Goal: Task Accomplishment & Management: Use online tool/utility

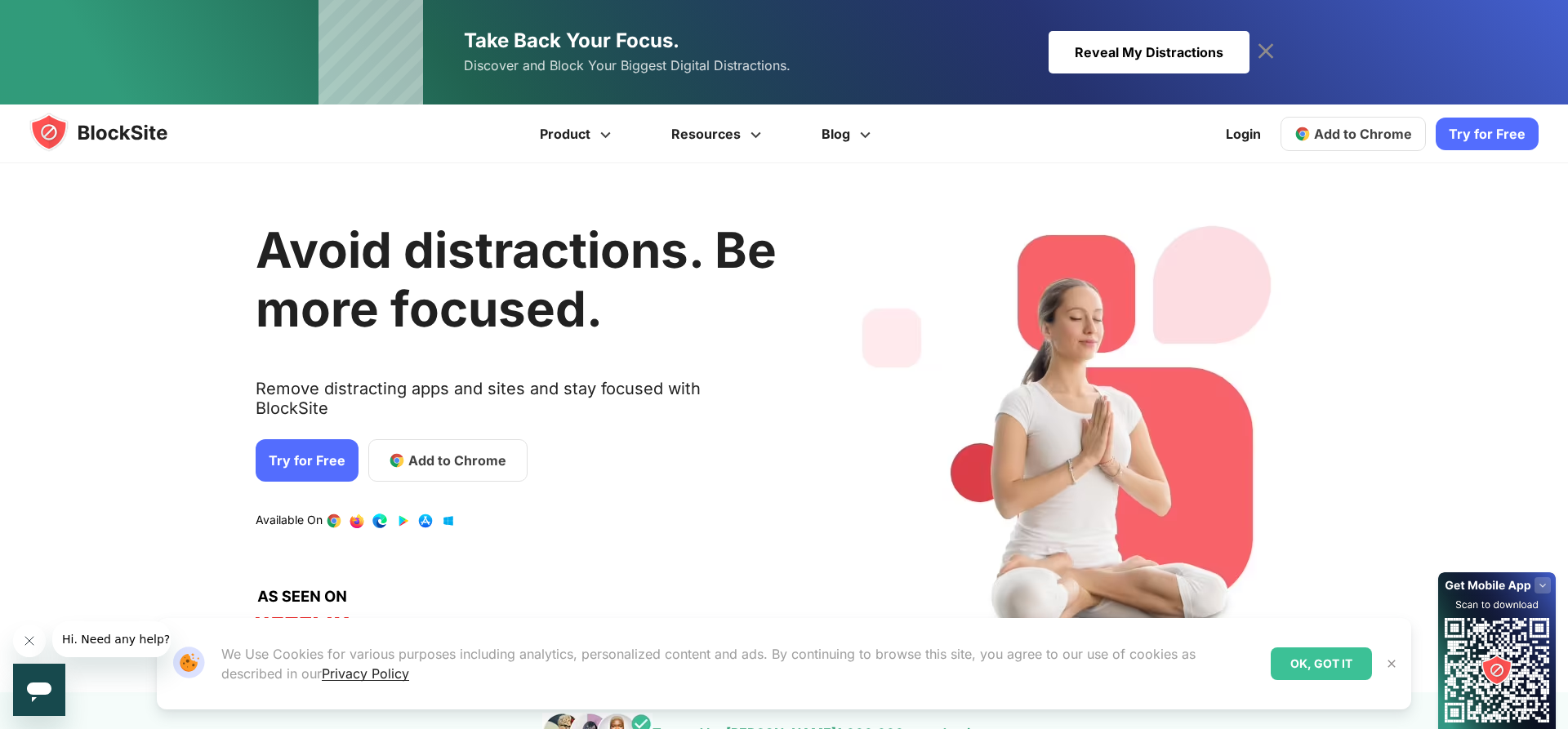
click at [318, 439] on link "Try for Free" at bounding box center [307, 460] width 103 height 43
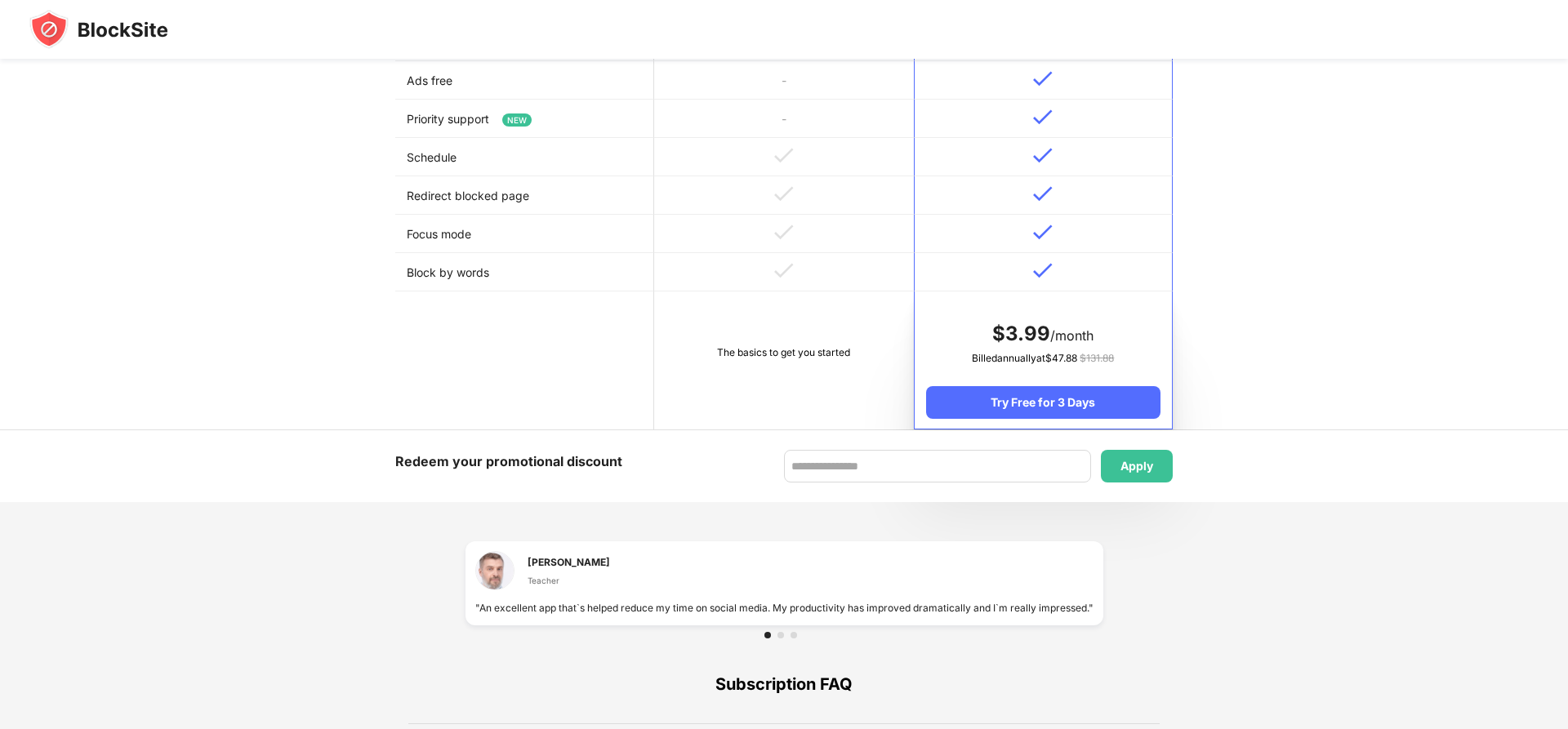
scroll to position [714, 0]
click at [771, 360] on div "The basics to get you started" at bounding box center [784, 352] width 236 height 16
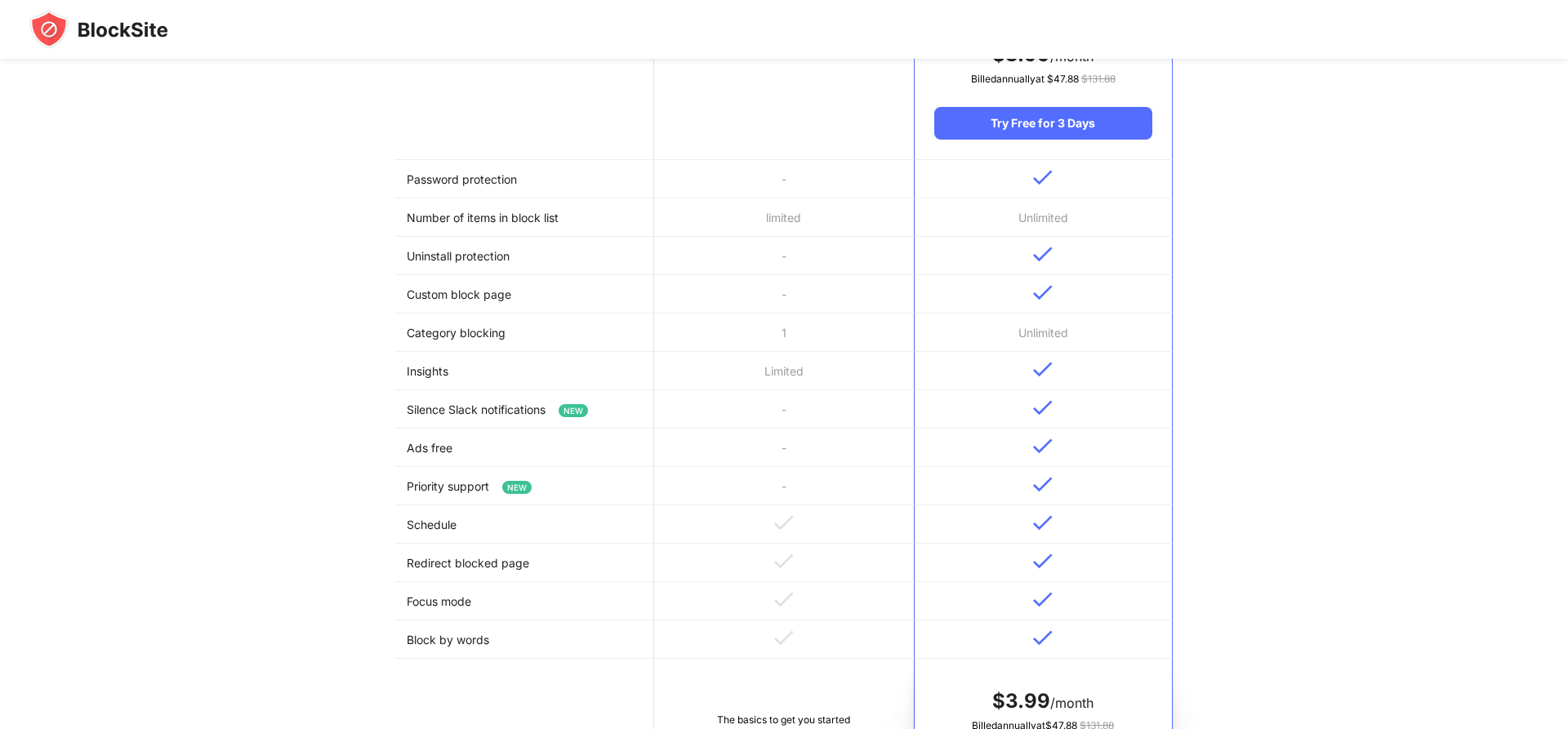
scroll to position [0, 0]
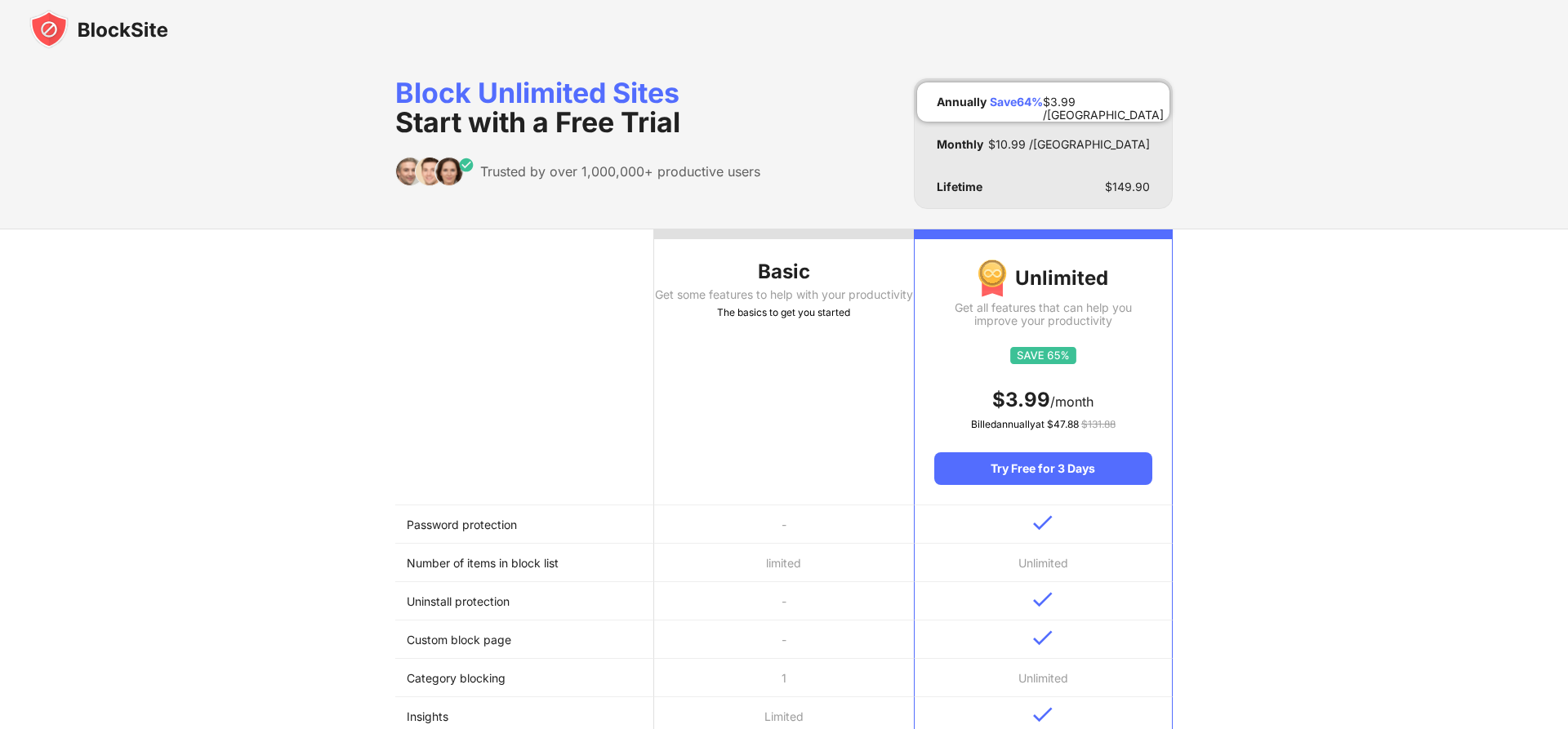
click at [118, 37] on img at bounding box center [99, 29] width 139 height 40
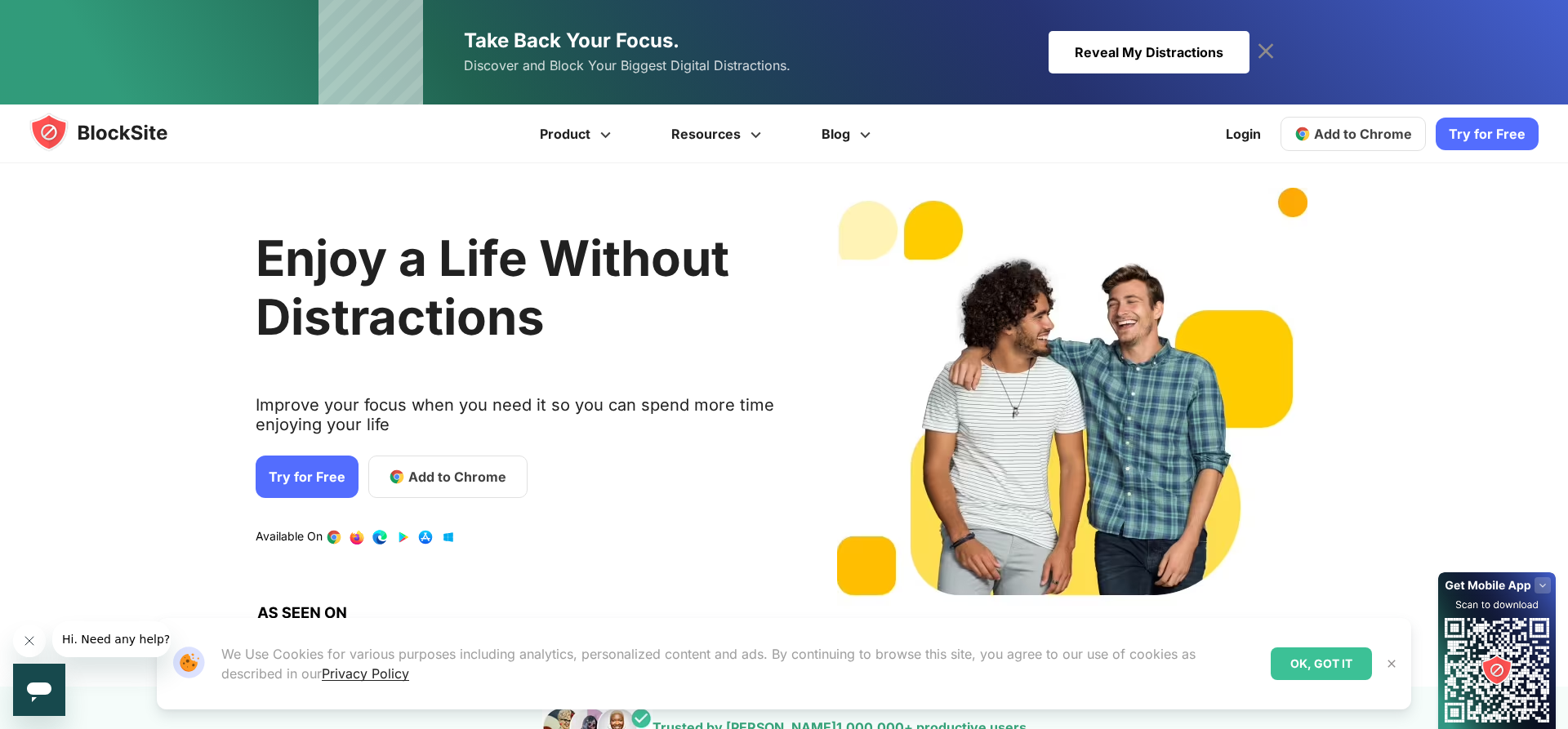
click at [1475, 133] on link "Try for Free" at bounding box center [1488, 134] width 103 height 33
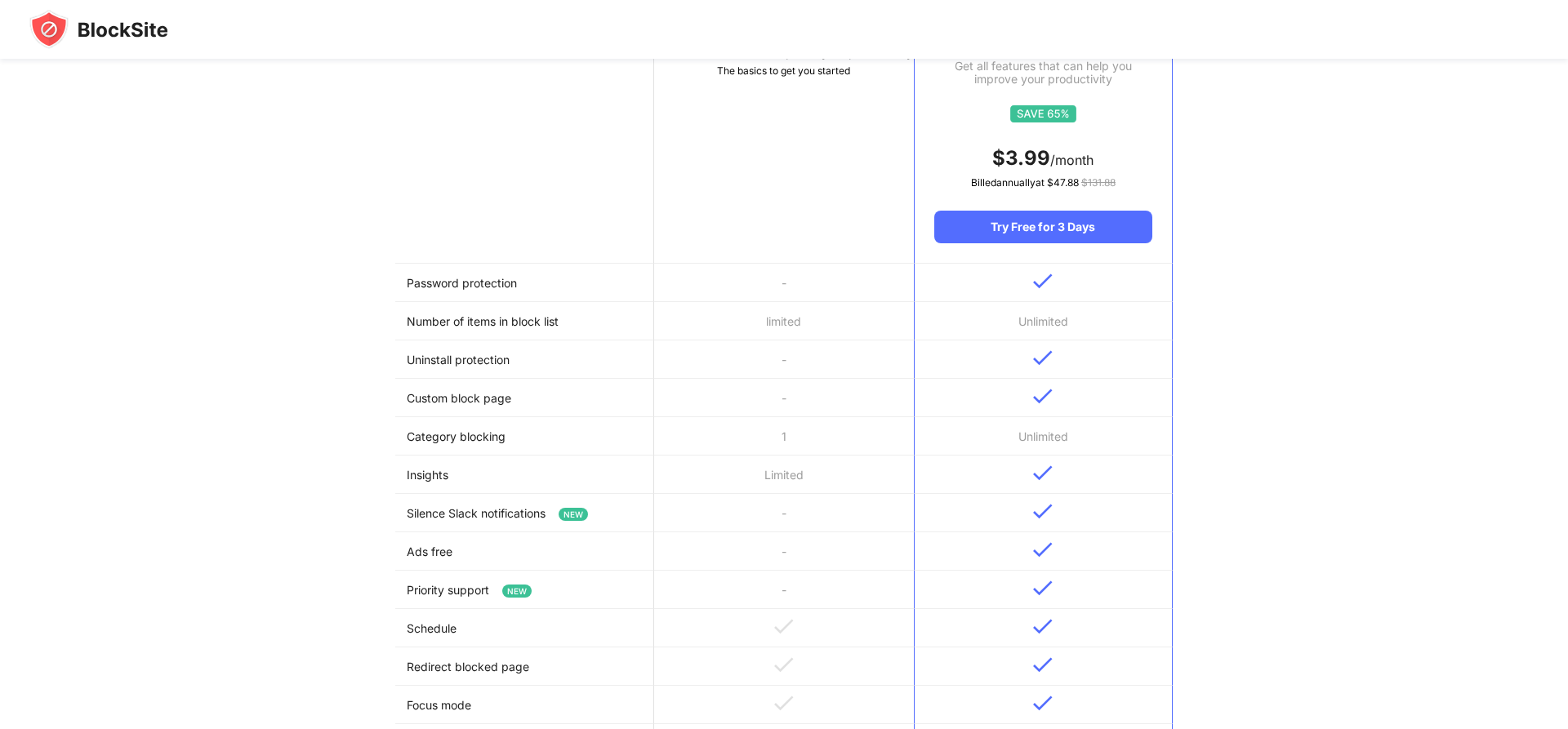
scroll to position [945, 0]
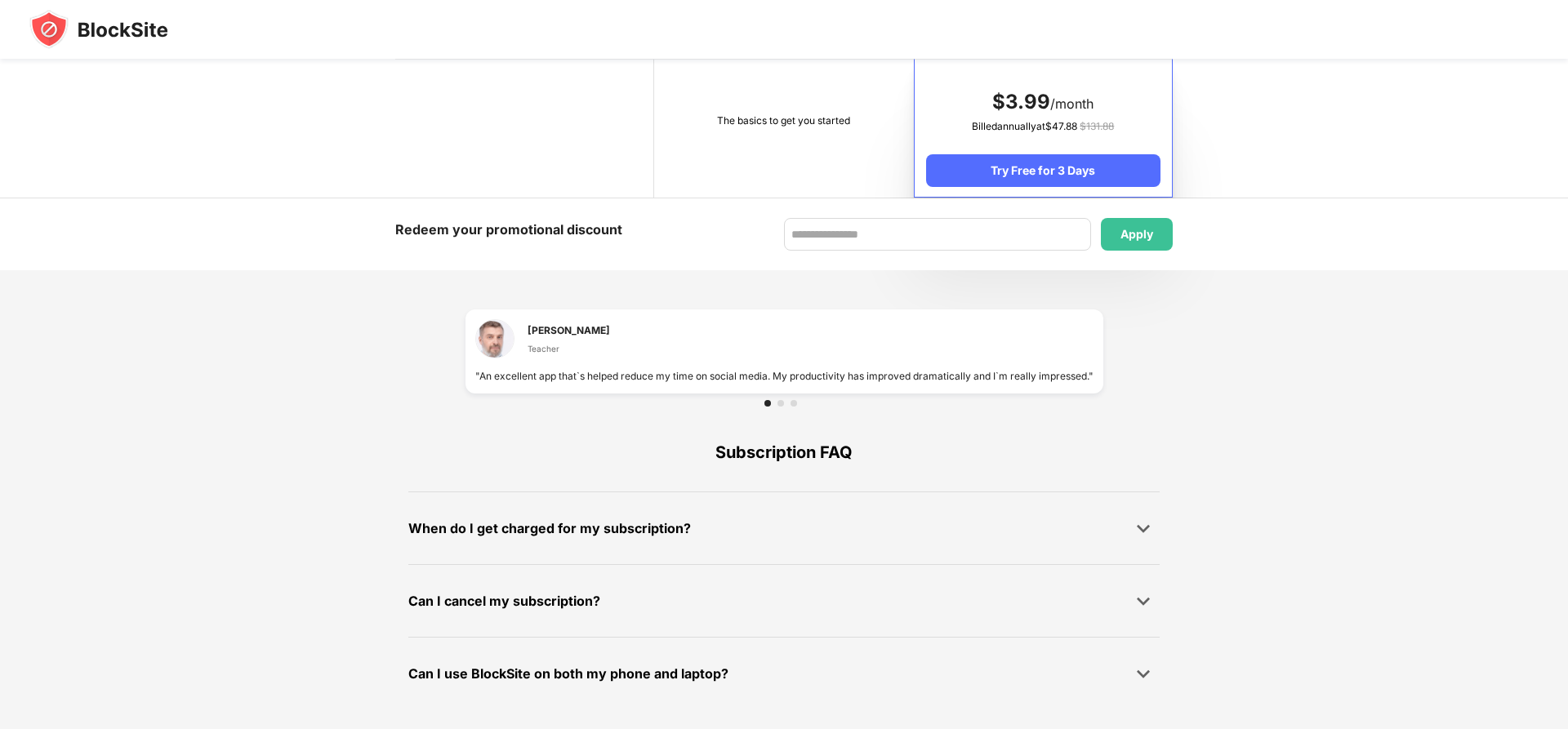
click at [750, 70] on td "The basics to get you started" at bounding box center [784, 129] width 259 height 138
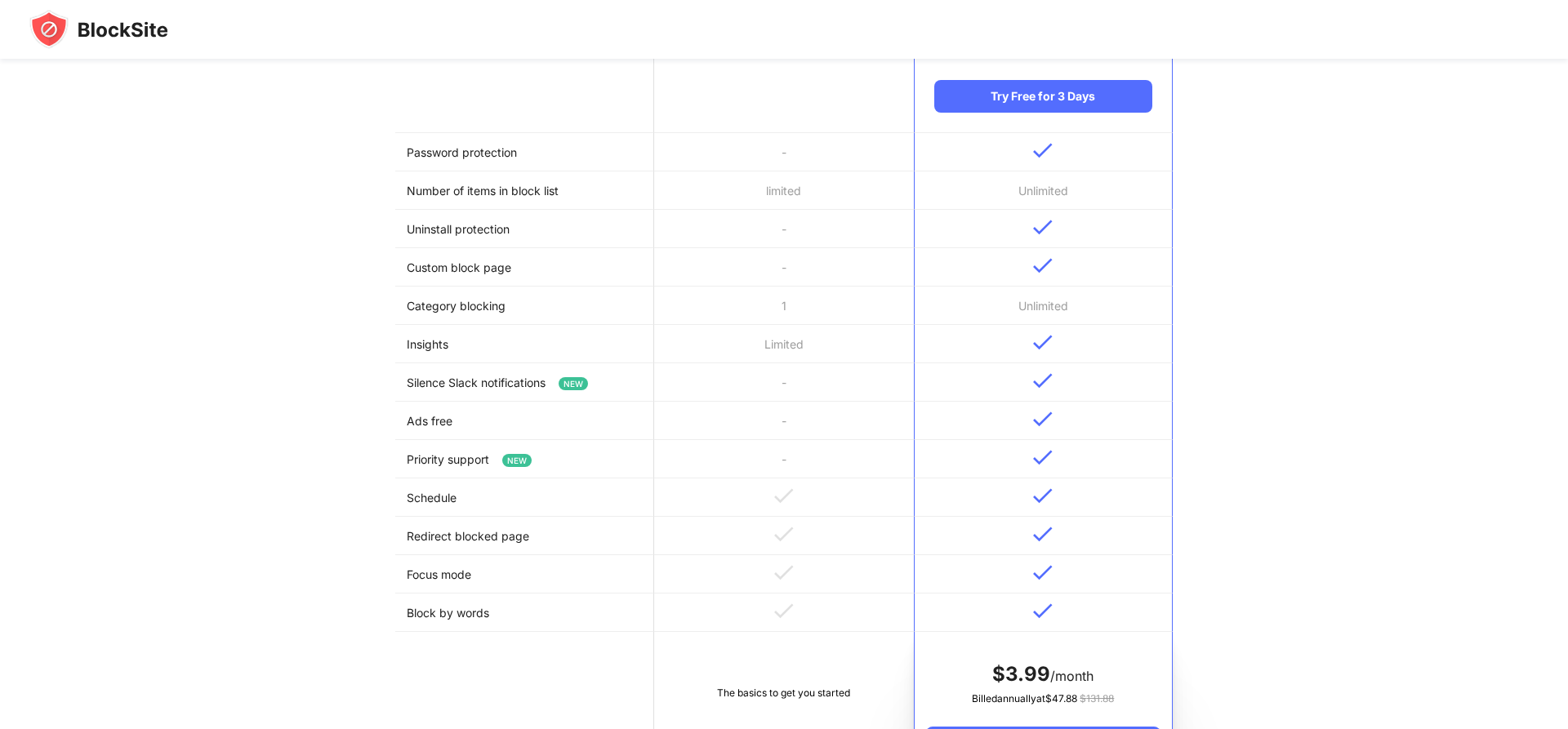
scroll to position [0, 0]
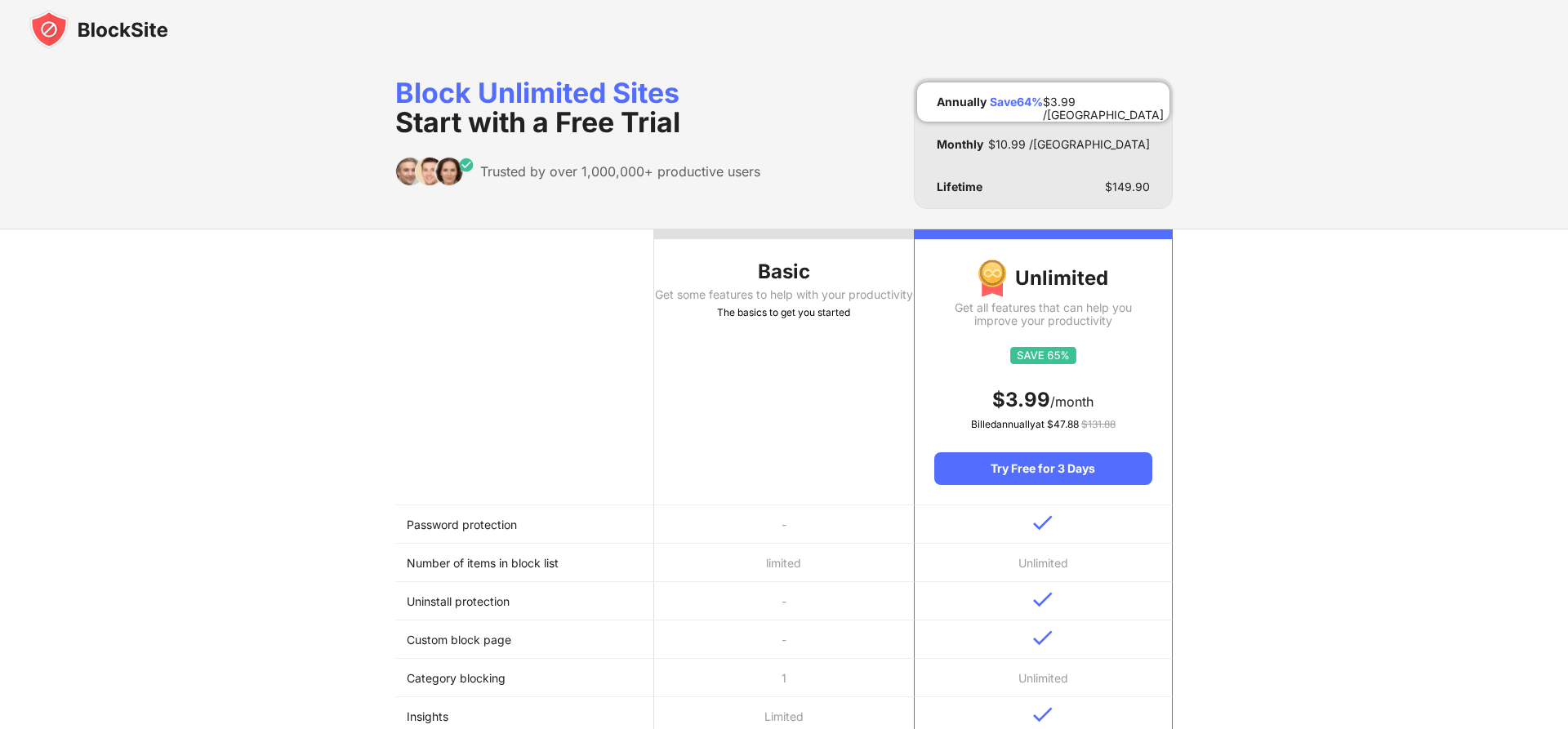
click at [775, 319] on div "The basics to get you started" at bounding box center [784, 312] width 259 height 16
click at [145, 15] on img at bounding box center [99, 29] width 139 height 40
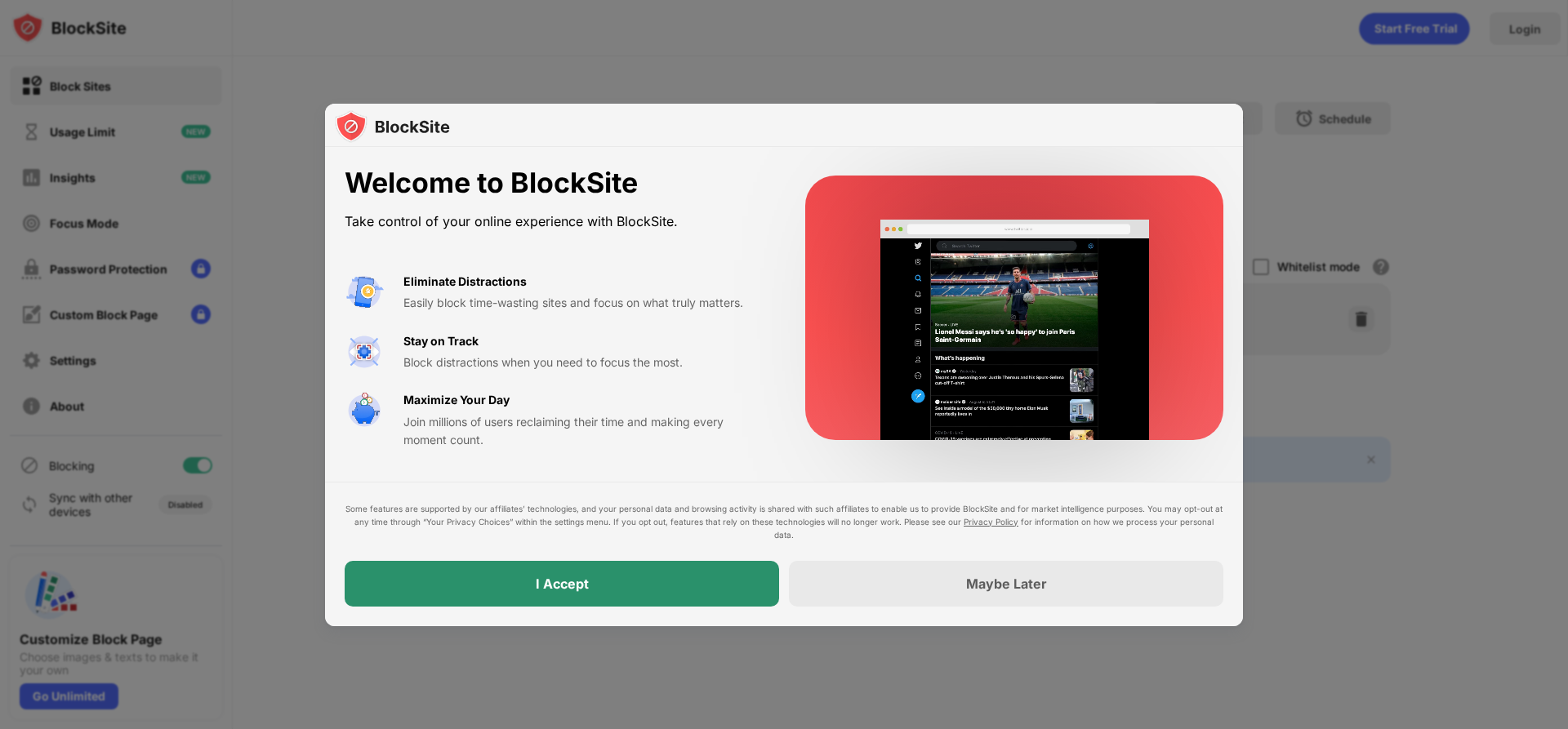
click at [712, 584] on div "I Accept" at bounding box center [561, 583] width 434 height 45
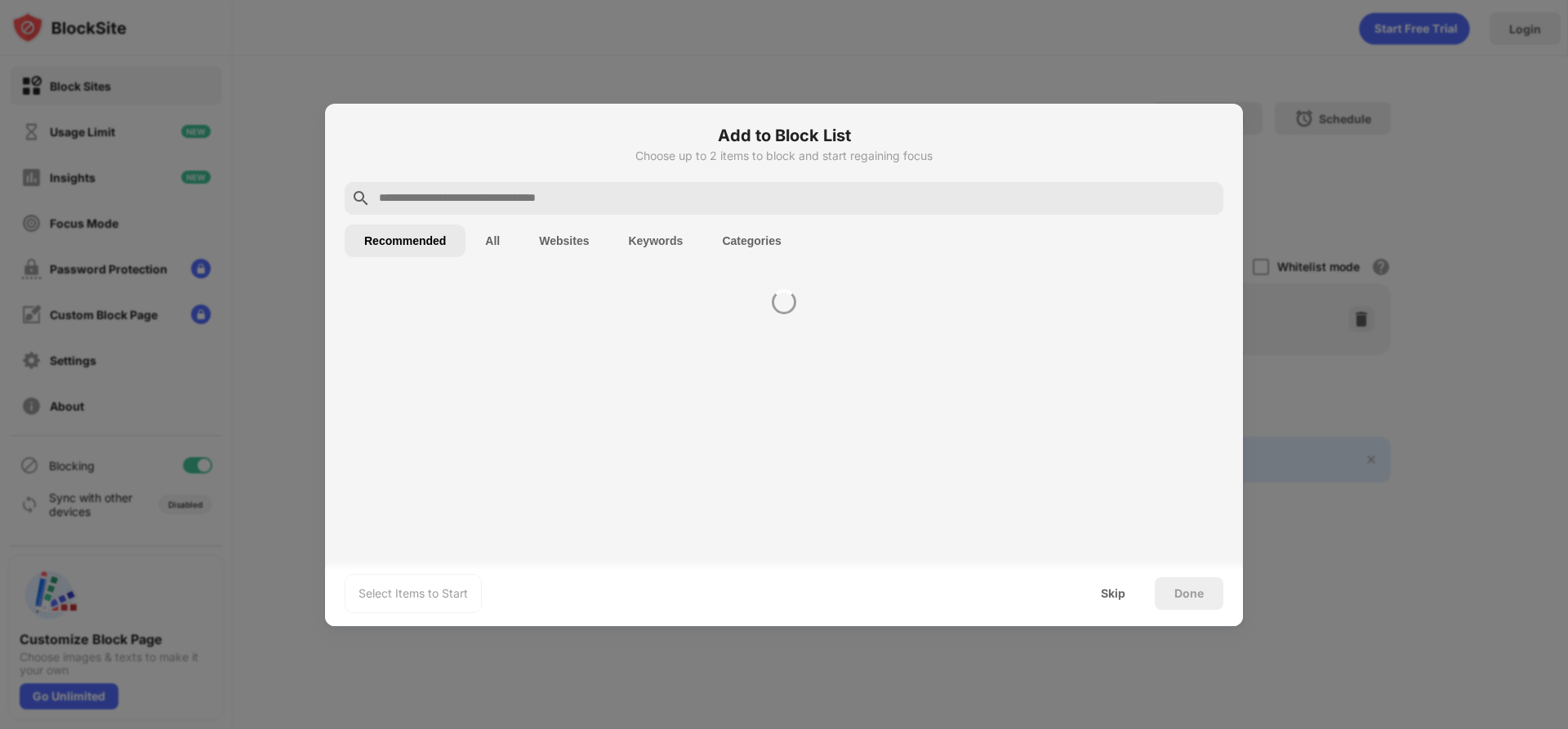
click at [712, 584] on div "Select Items to Start Skip Done" at bounding box center [784, 594] width 918 height 66
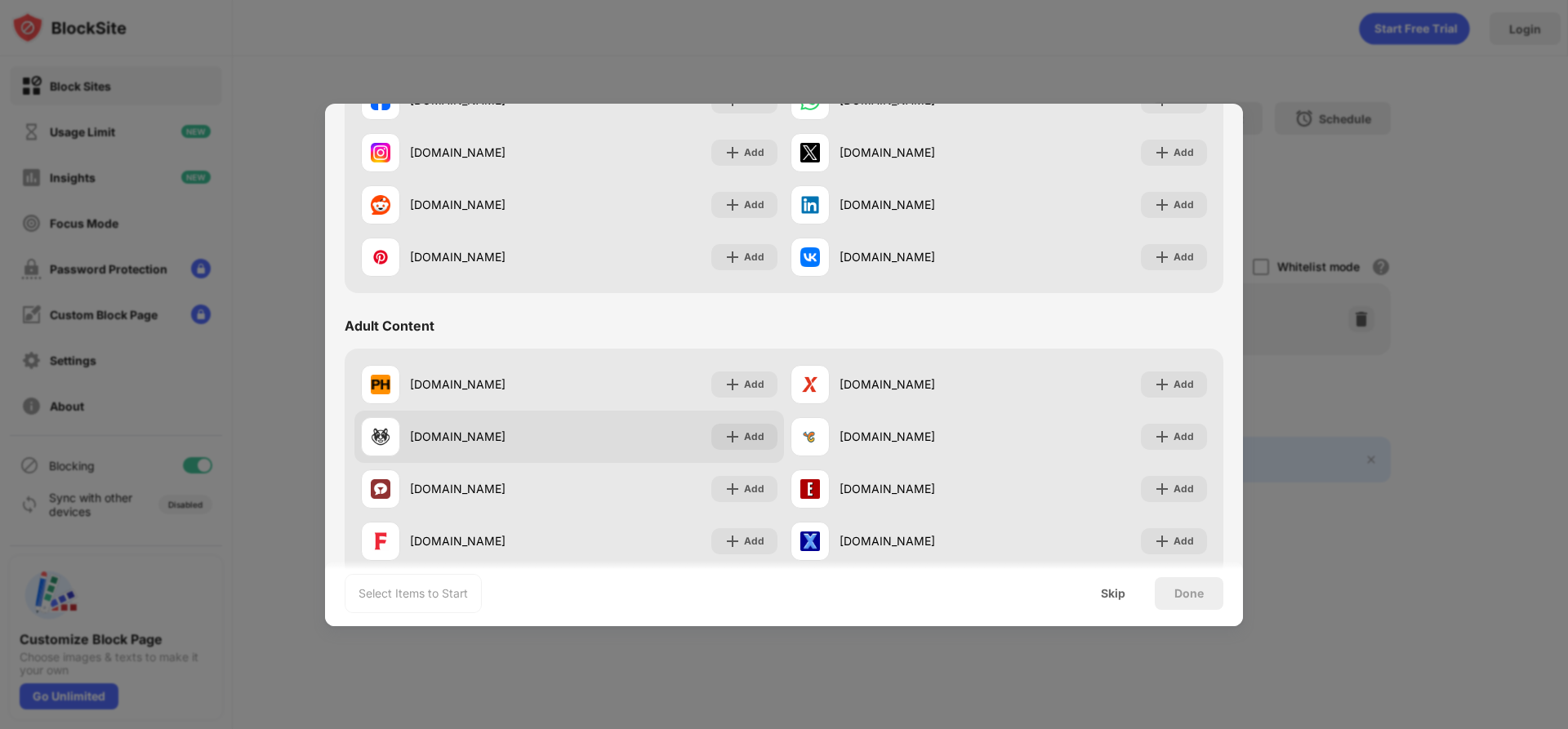
scroll to position [543, 0]
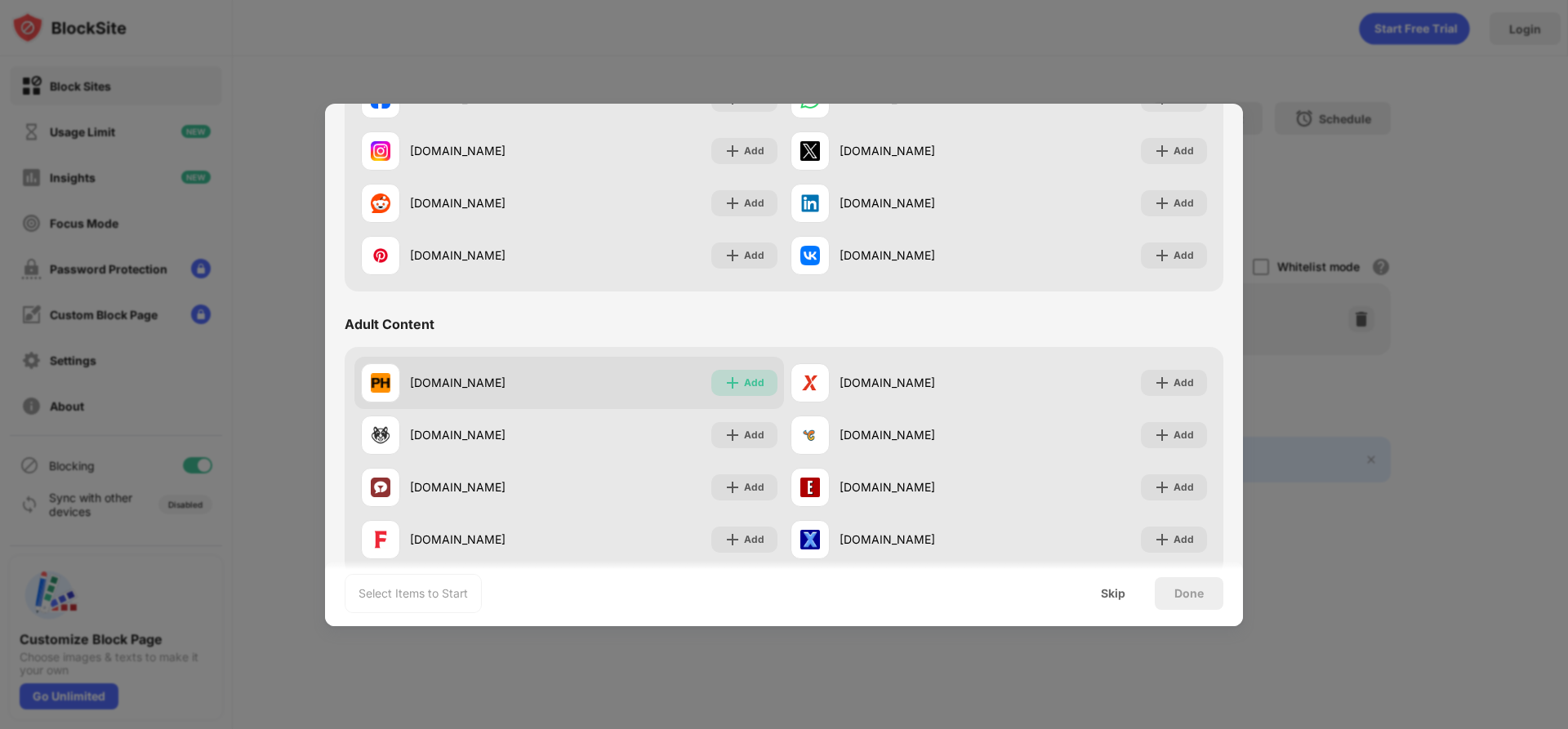
click at [755, 381] on div "Add" at bounding box center [754, 383] width 20 height 16
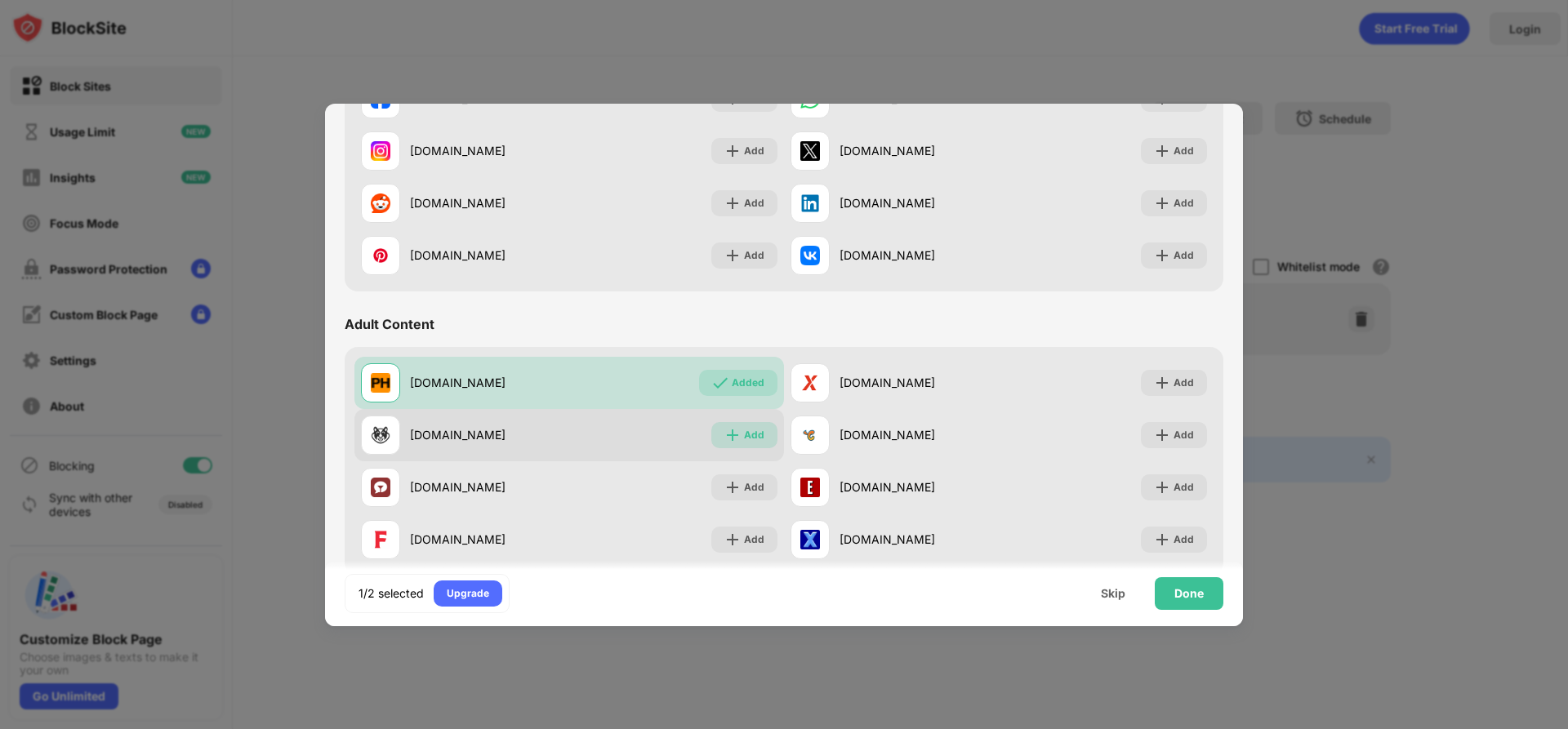
click at [757, 431] on div "Add" at bounding box center [754, 435] width 20 height 16
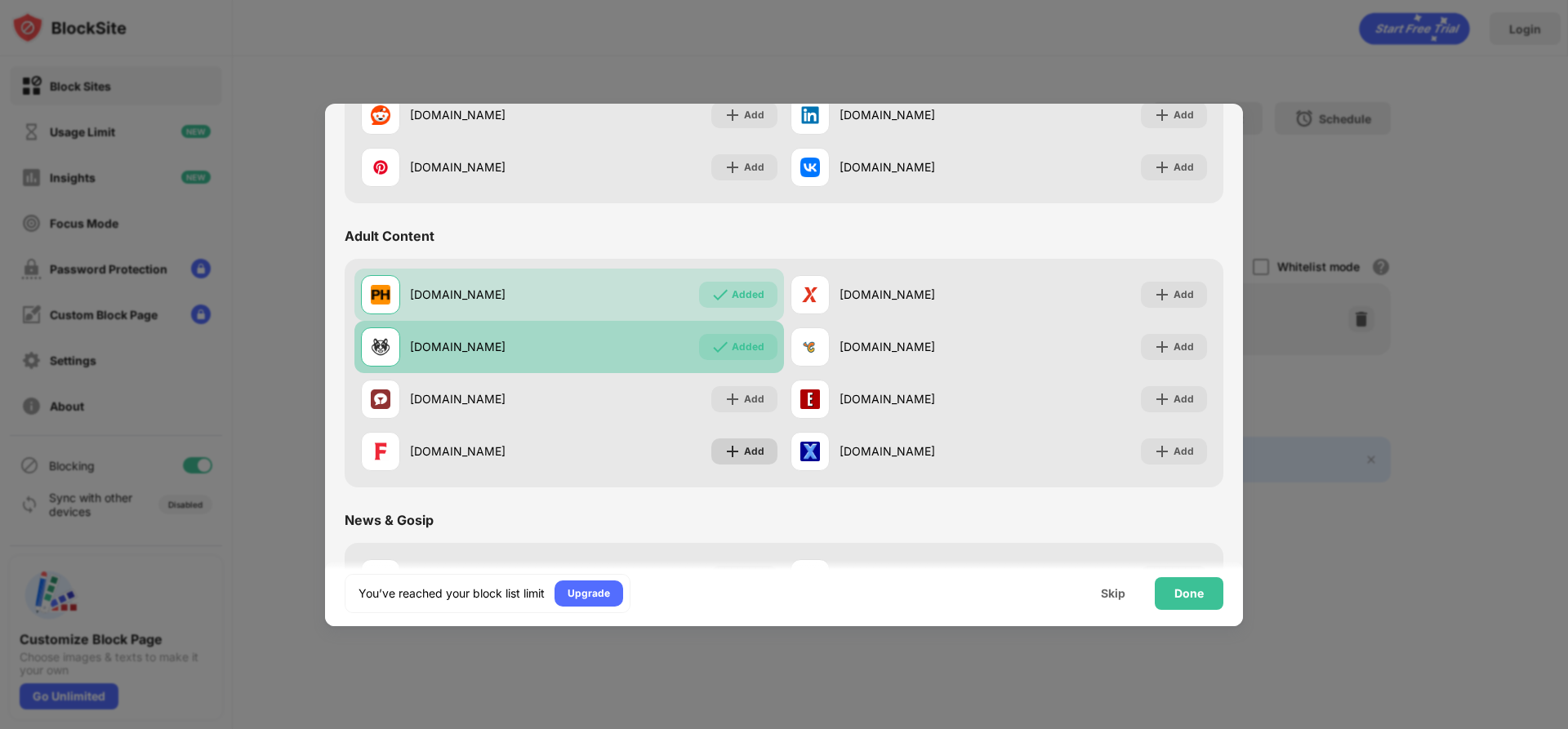
scroll to position [658, 0]
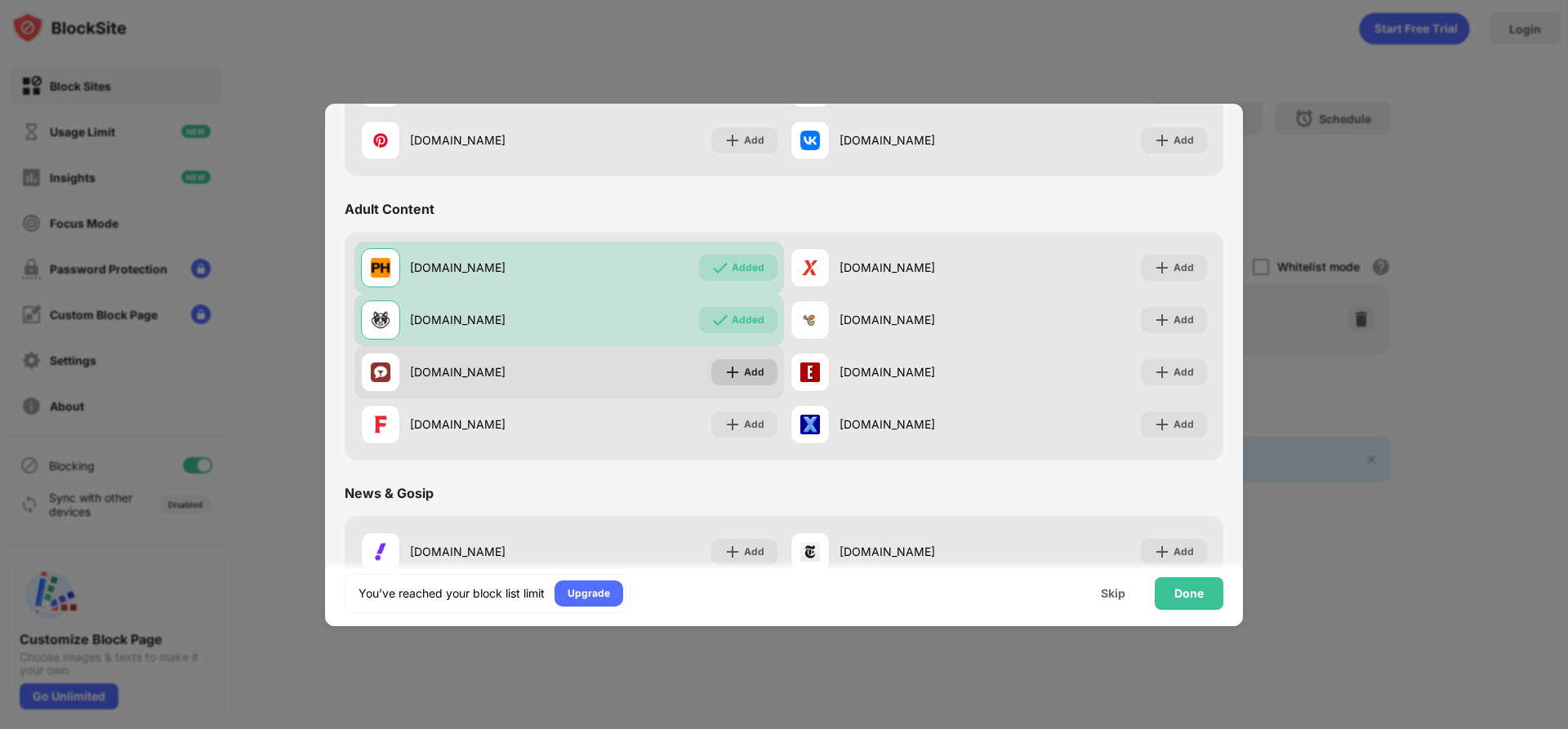
drag, startPoint x: 744, startPoint y: 370, endPoint x: 748, endPoint y: 382, distance: 12.6
click at [744, 370] on div "Add" at bounding box center [754, 372] width 20 height 16
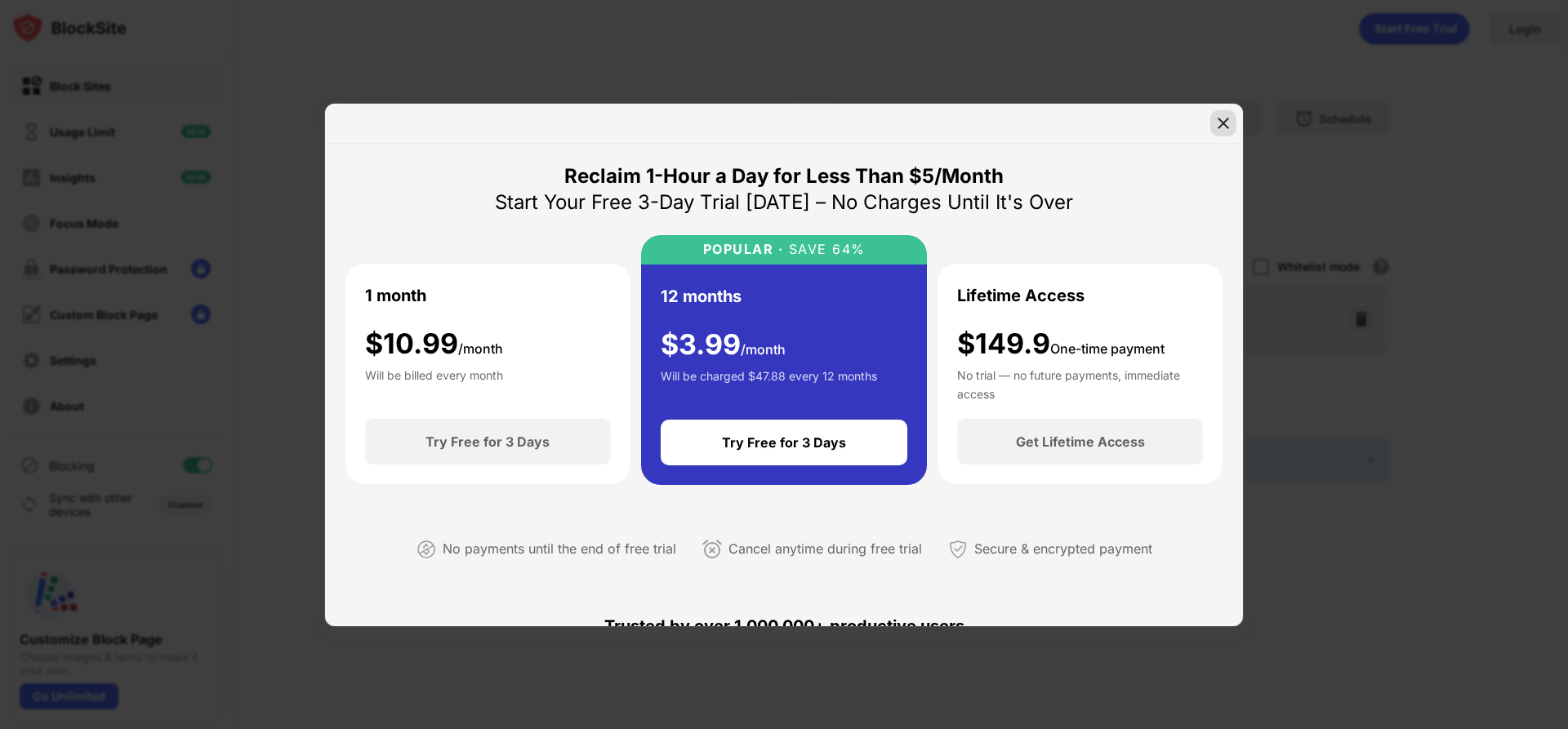
click at [1220, 123] on img at bounding box center [1224, 123] width 16 height 16
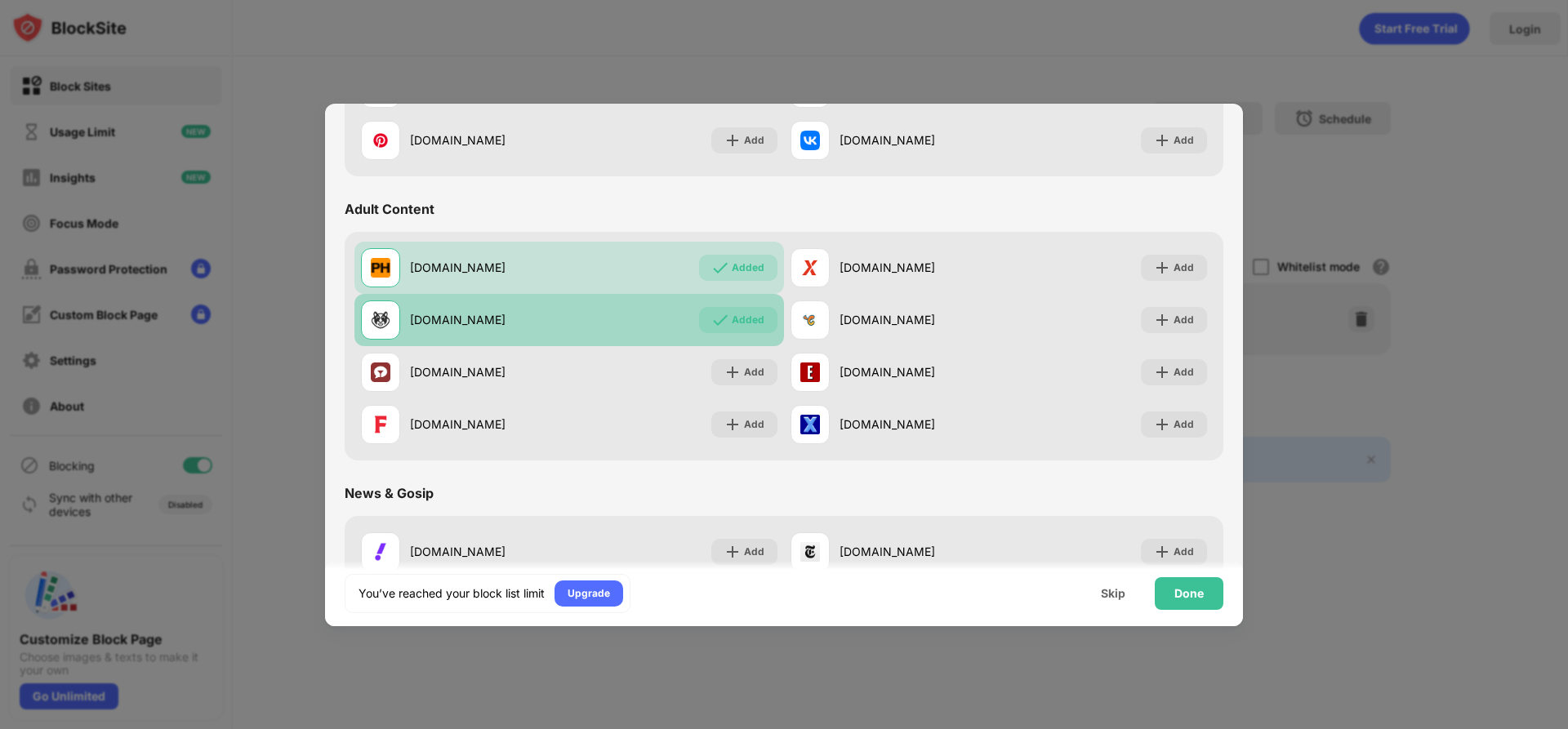
click at [748, 321] on div "Added" at bounding box center [749, 320] width 33 height 16
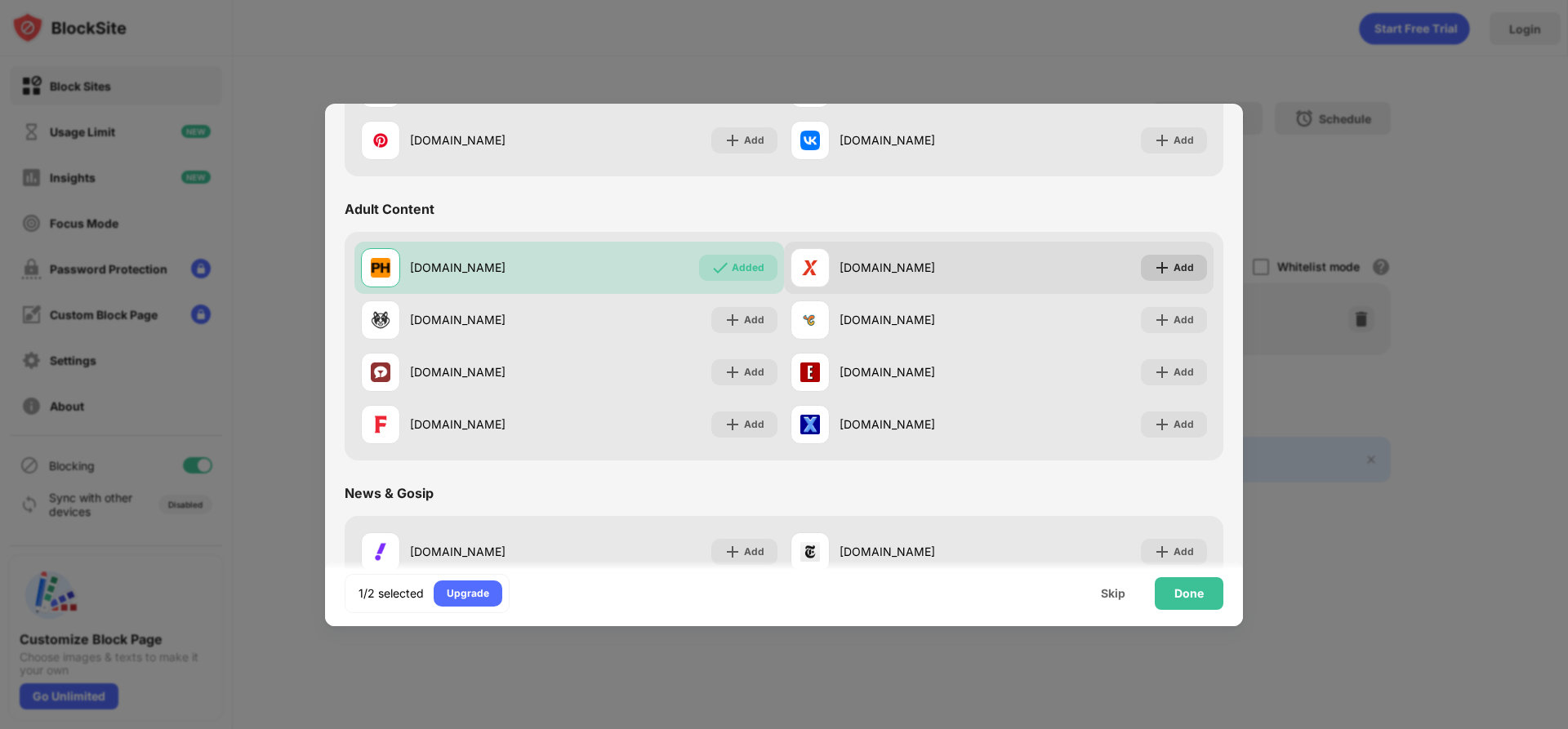
click at [1189, 261] on div "Add" at bounding box center [1184, 268] width 20 height 16
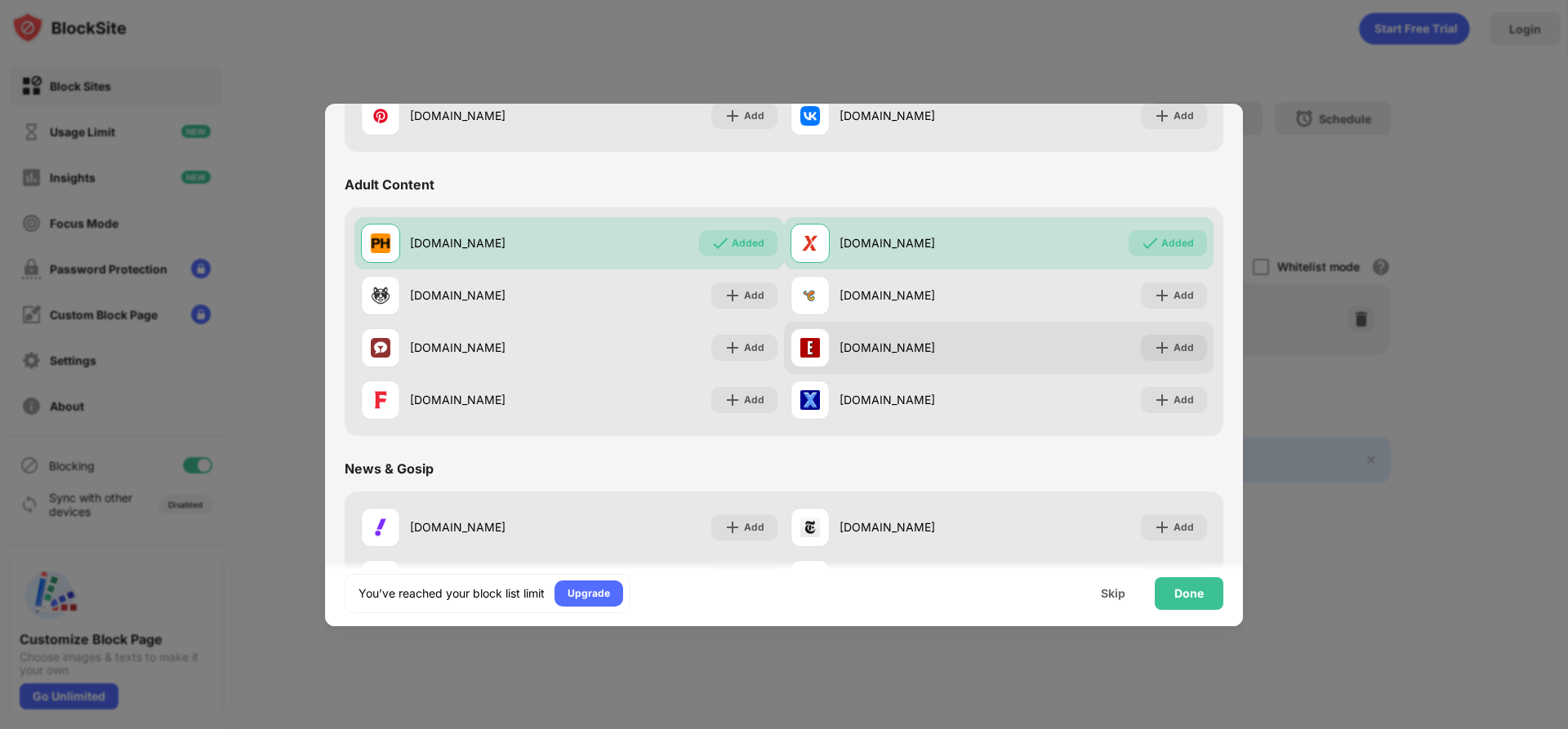
scroll to position [685, 0]
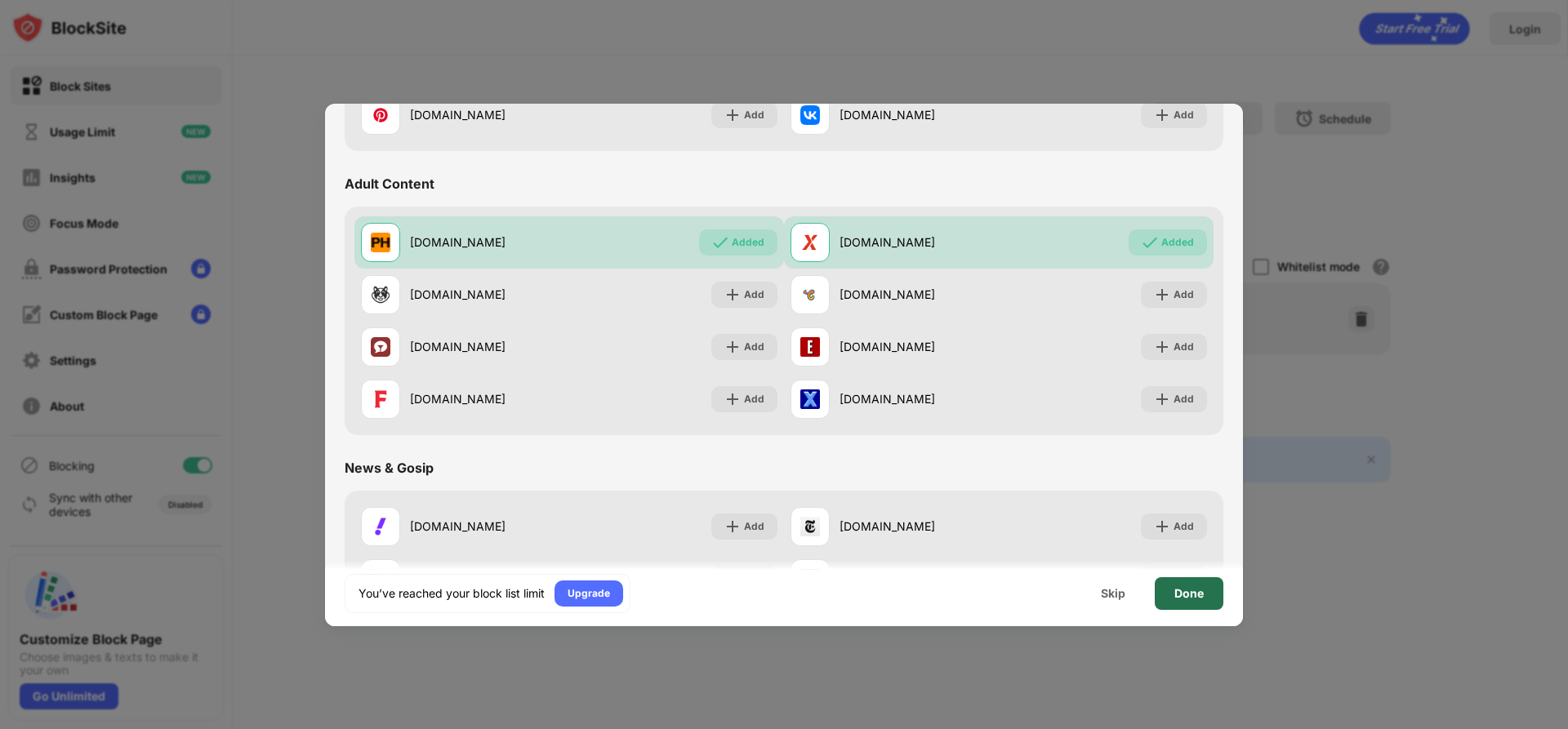
click at [1186, 598] on div "Done" at bounding box center [1189, 594] width 29 height 14
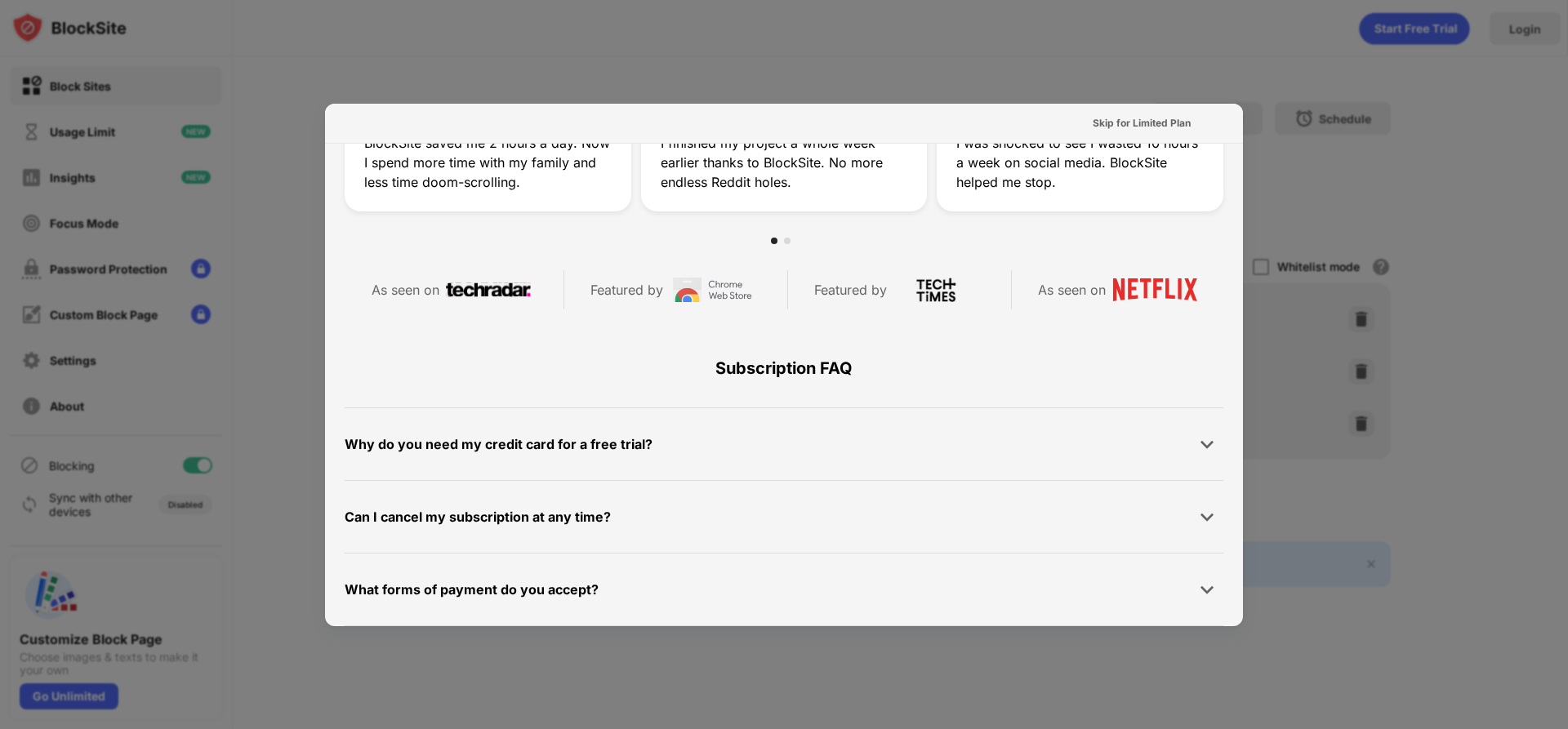
scroll to position [796, 0]
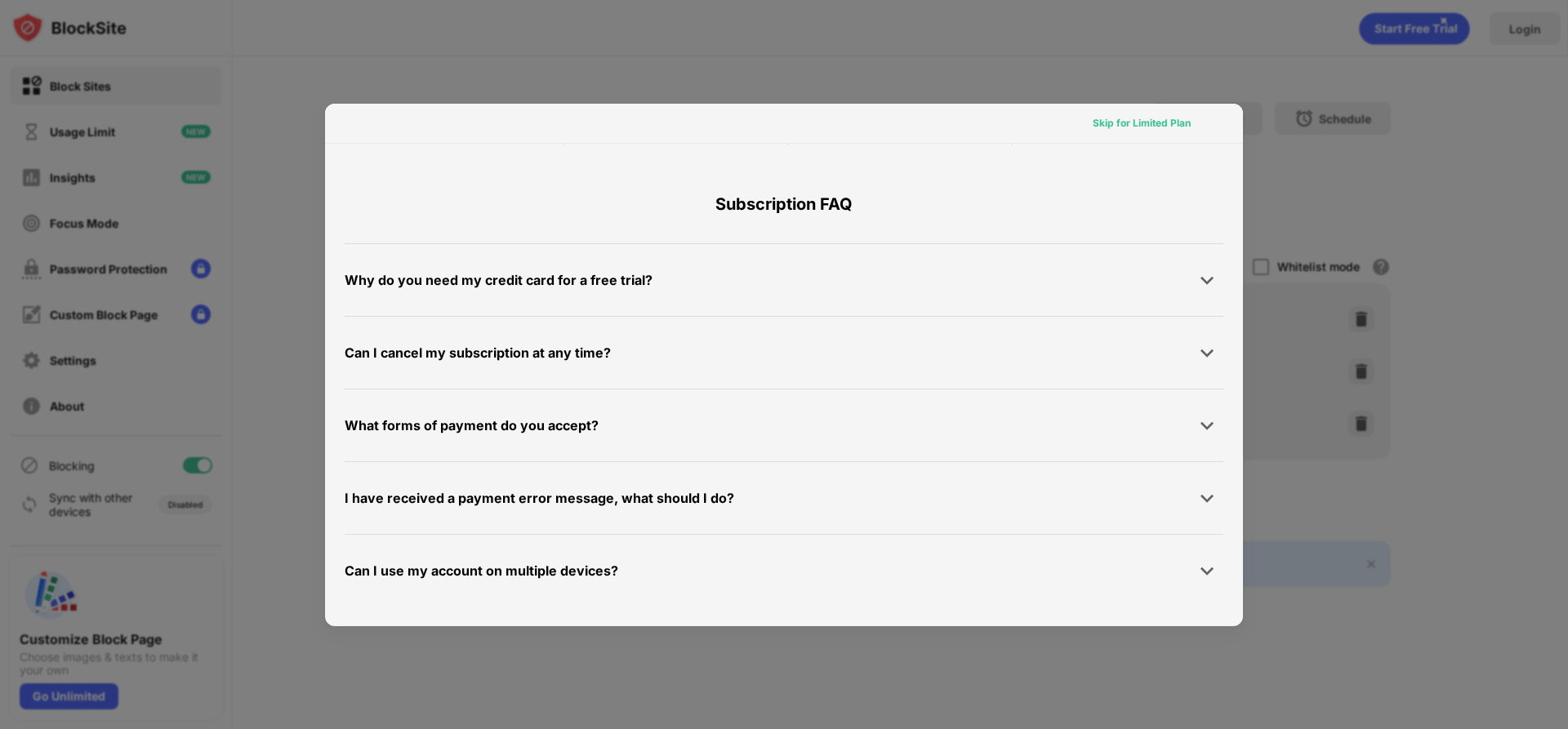
click at [1156, 122] on div "Skip for Limited Plan" at bounding box center [1141, 123] width 98 height 16
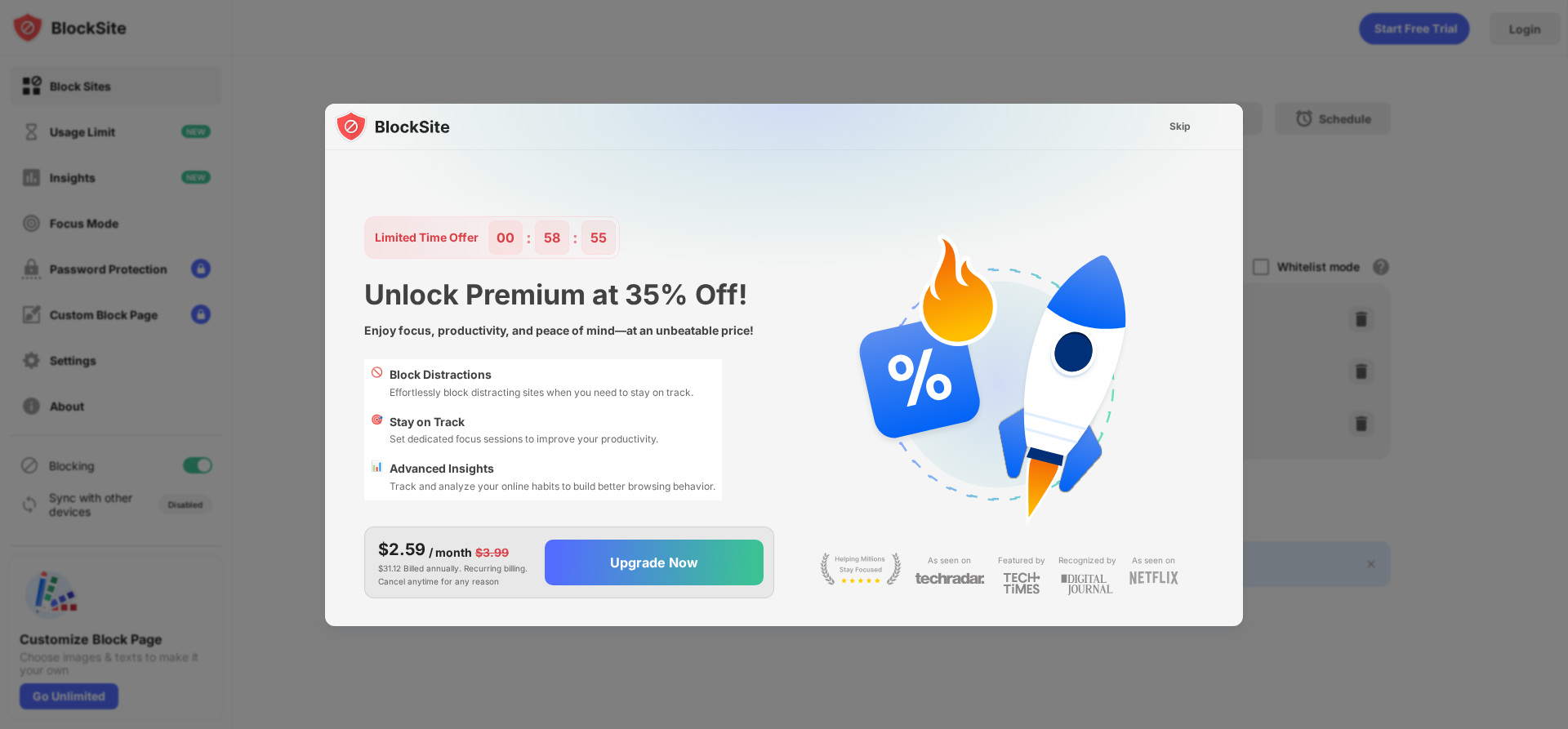
scroll to position [0, 0]
click at [1194, 125] on div "Skip" at bounding box center [1180, 126] width 47 height 26
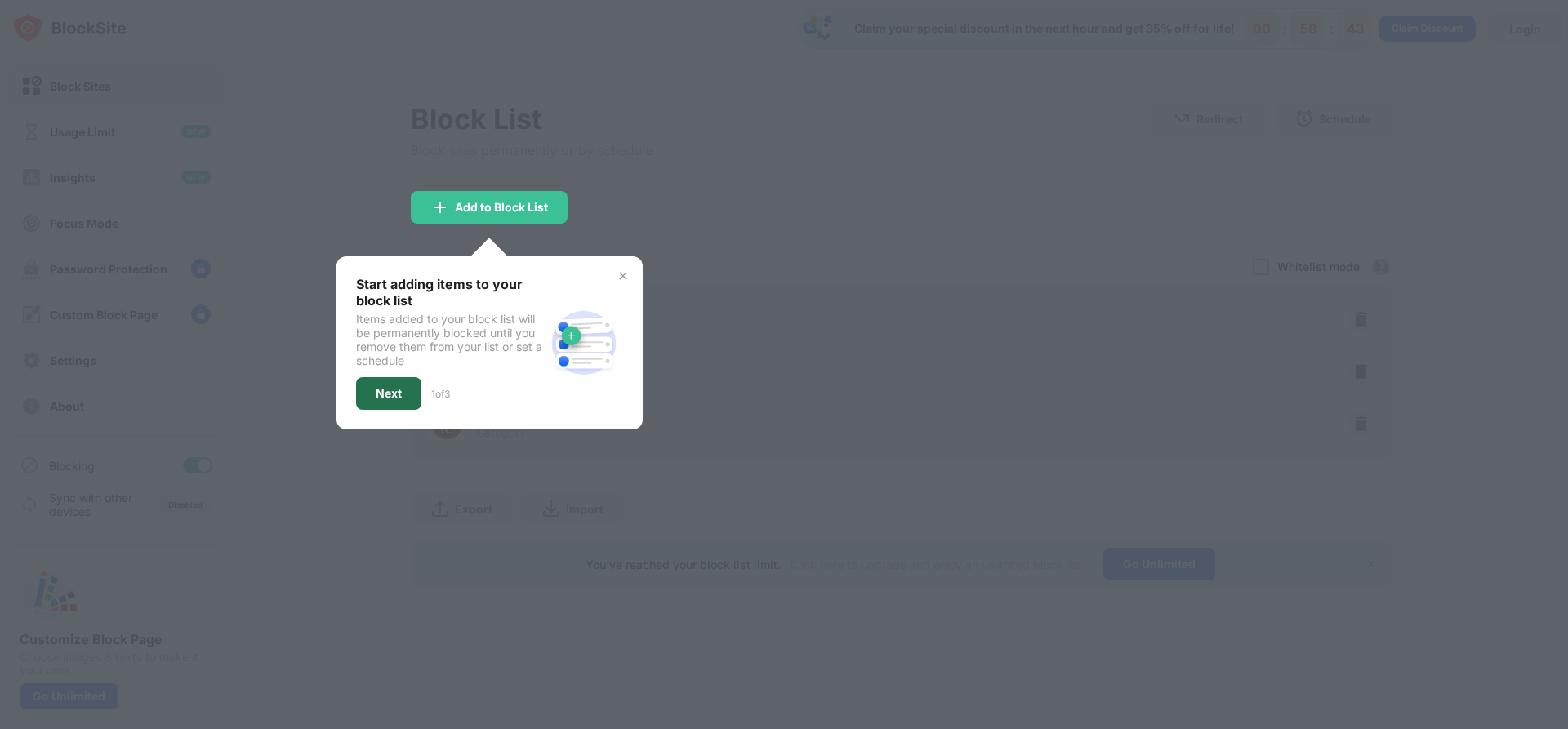
click at [402, 396] on div "Next" at bounding box center [389, 394] width 66 height 33
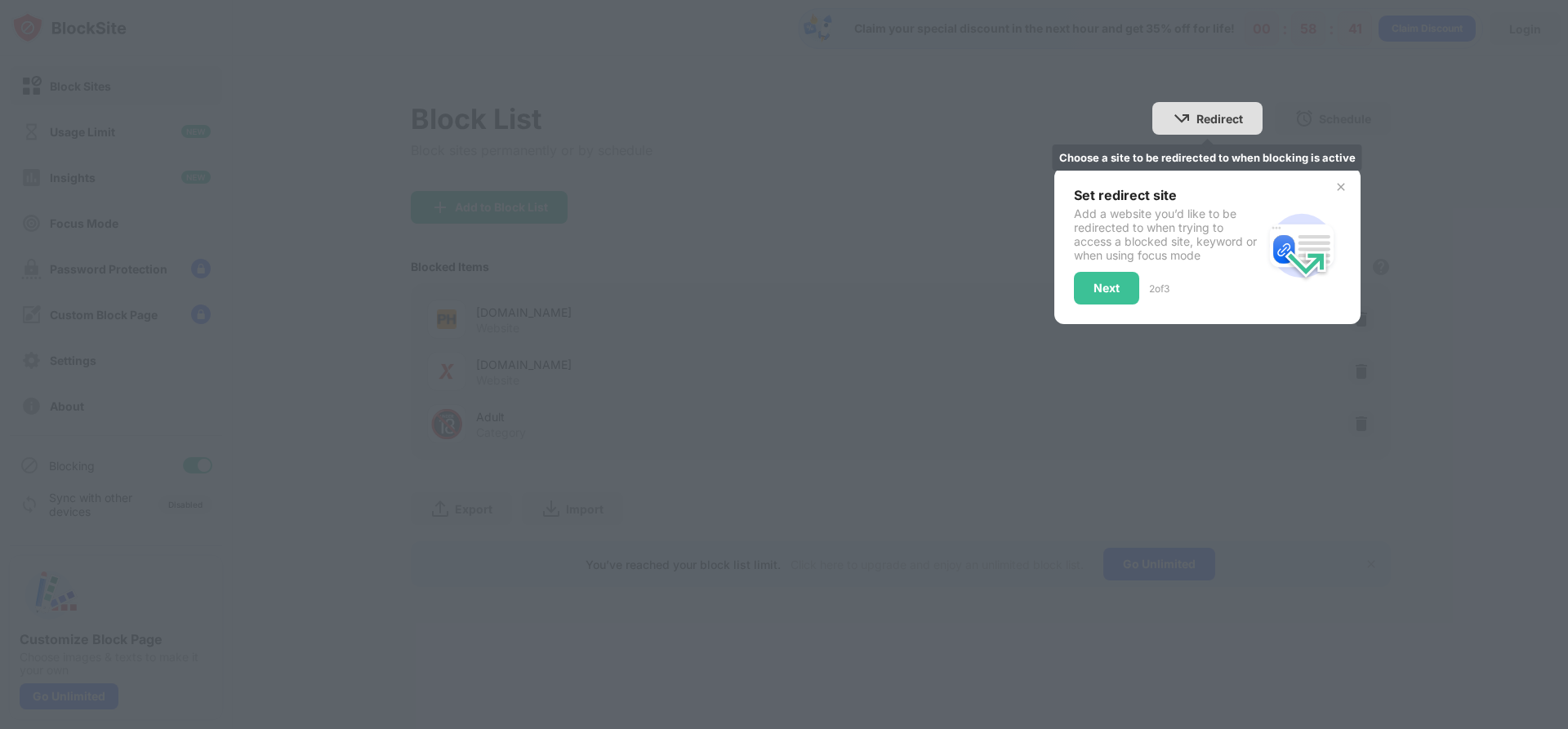
click at [1214, 114] on div "Redirect" at bounding box center [1220, 119] width 46 height 14
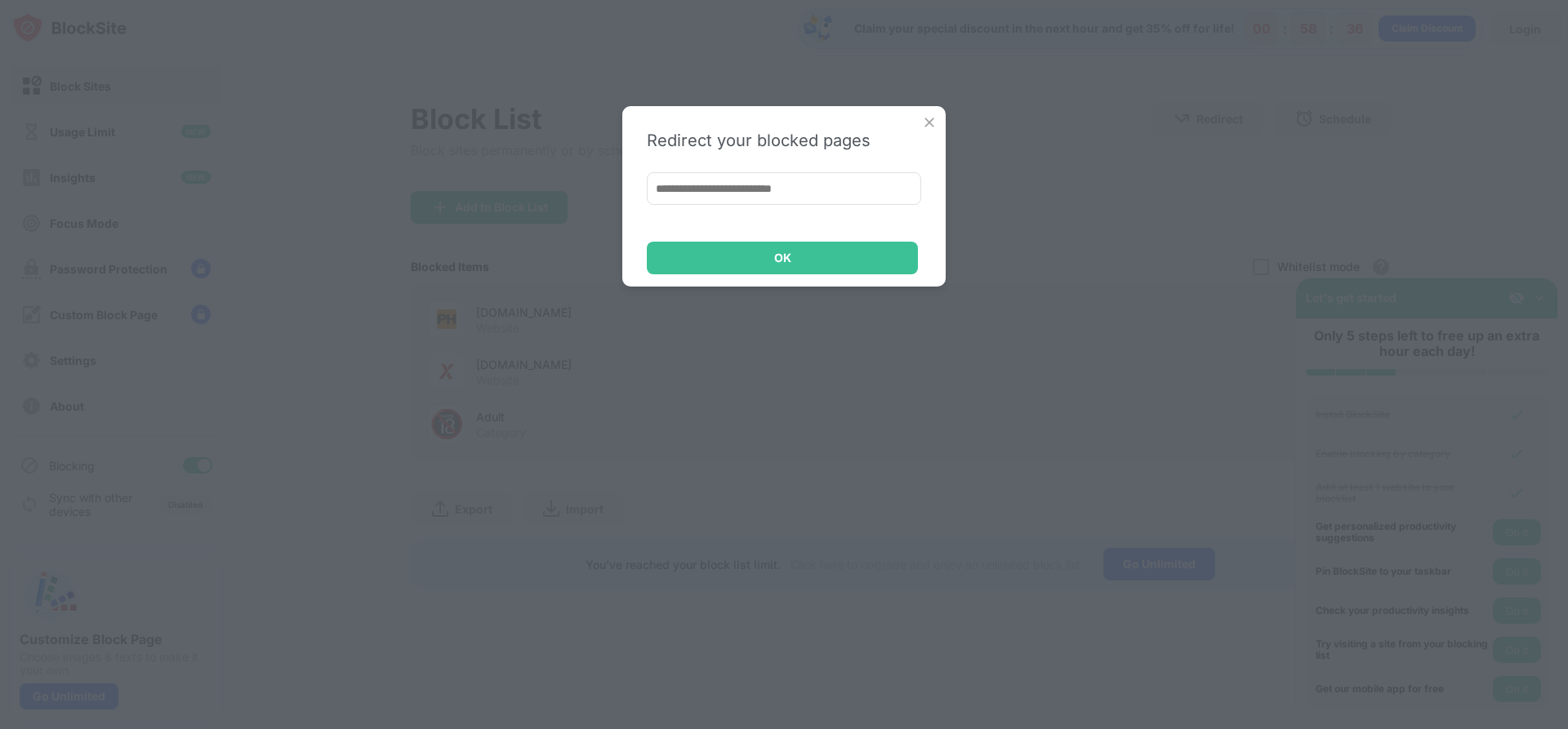
click at [927, 128] on img at bounding box center [930, 122] width 16 height 16
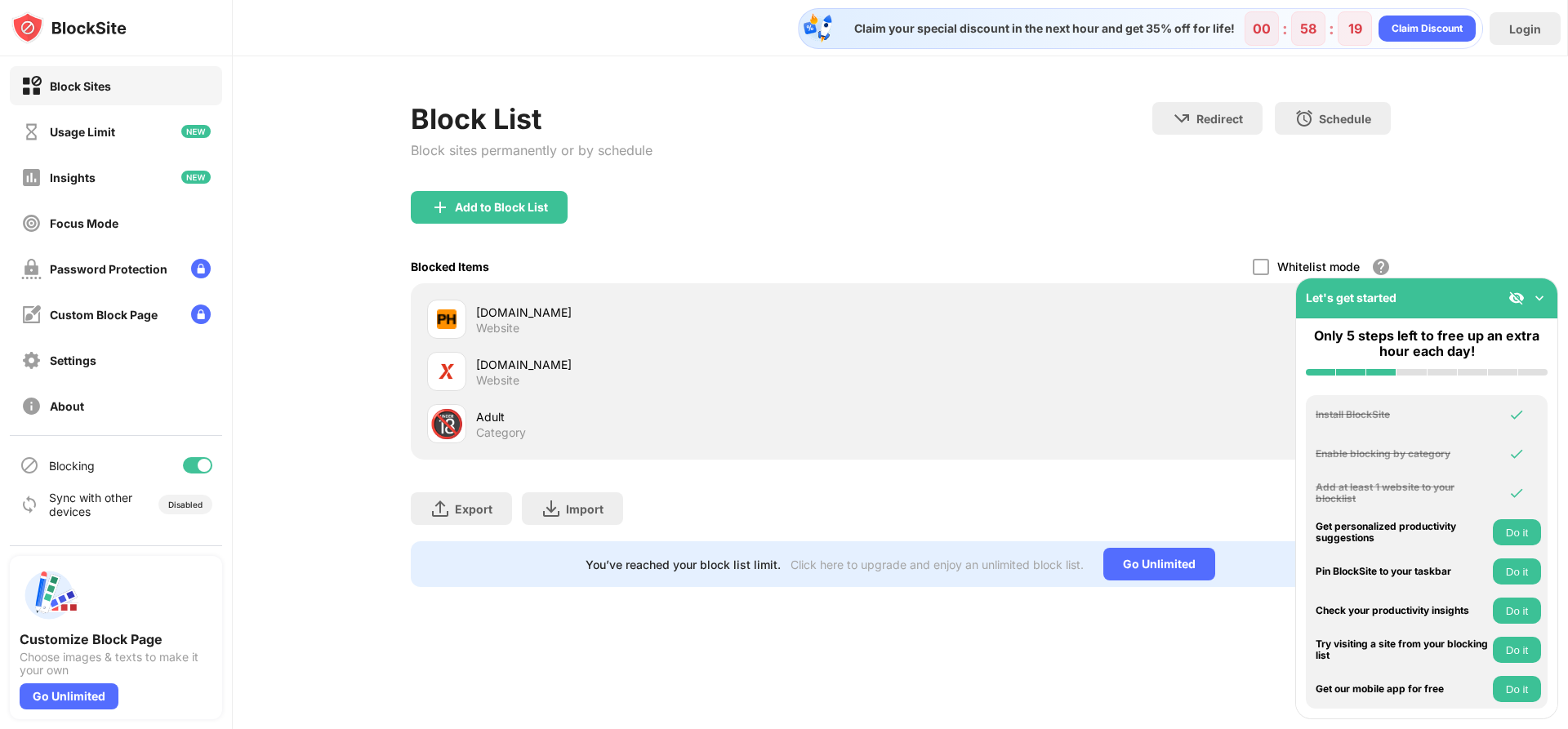
drag, startPoint x: 1024, startPoint y: 196, endPoint x: 1039, endPoint y: 182, distance: 20.5
click at [1024, 196] on div "Add to Block List" at bounding box center [901, 220] width 980 height 59
click at [504, 219] on div "Add to Block List" at bounding box center [489, 208] width 157 height 33
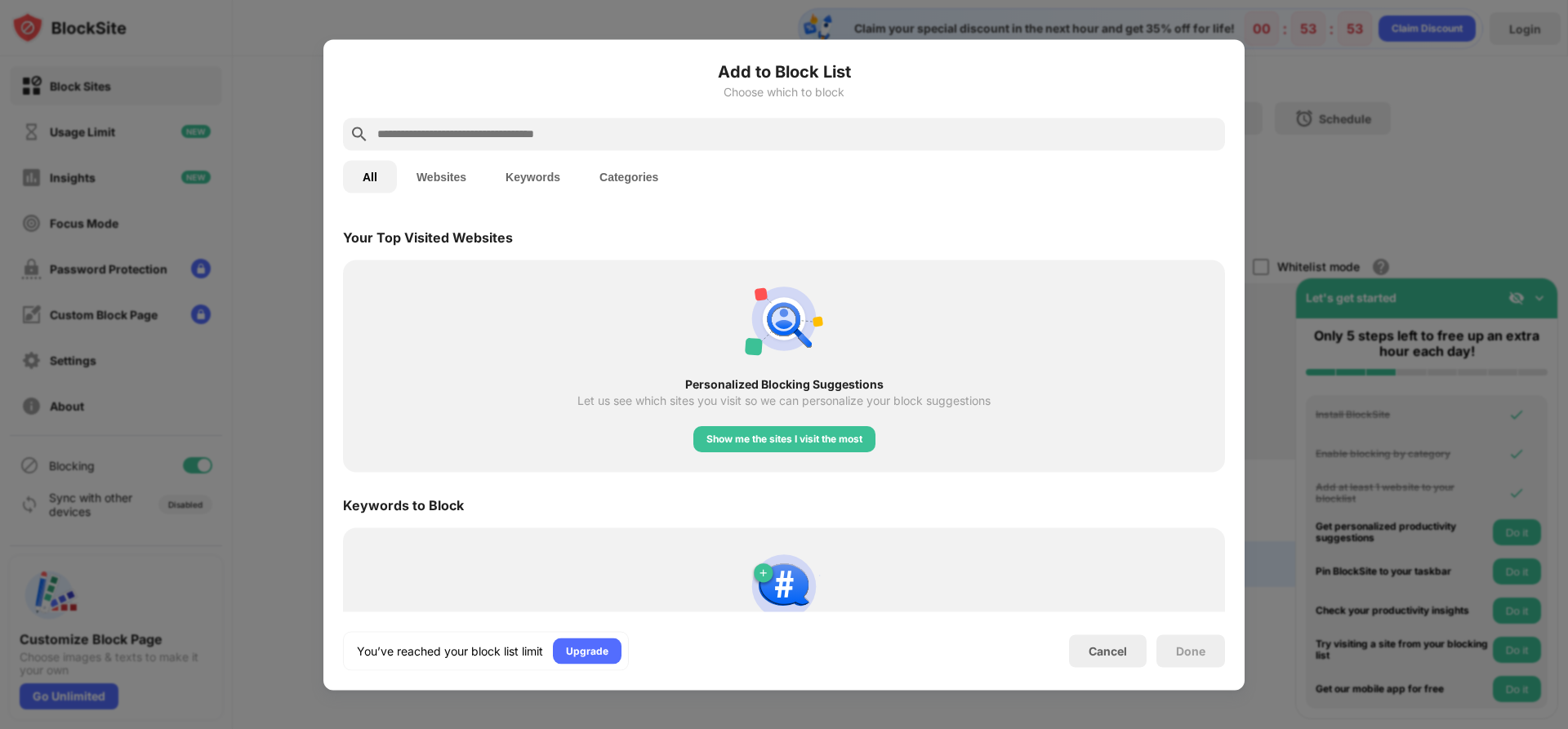
scroll to position [649, 0]
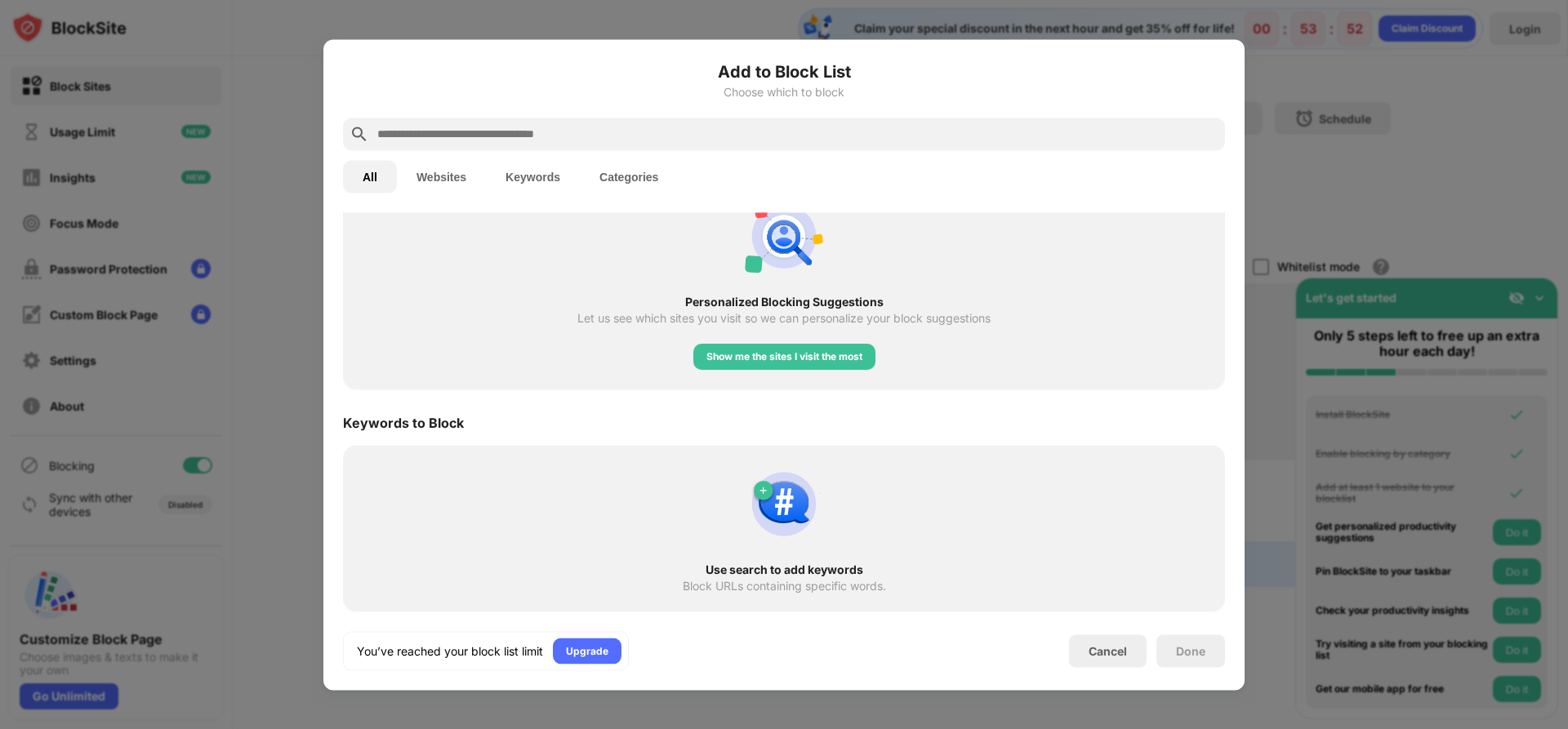
click at [537, 175] on button "Keywords" at bounding box center [532, 177] width 94 height 33
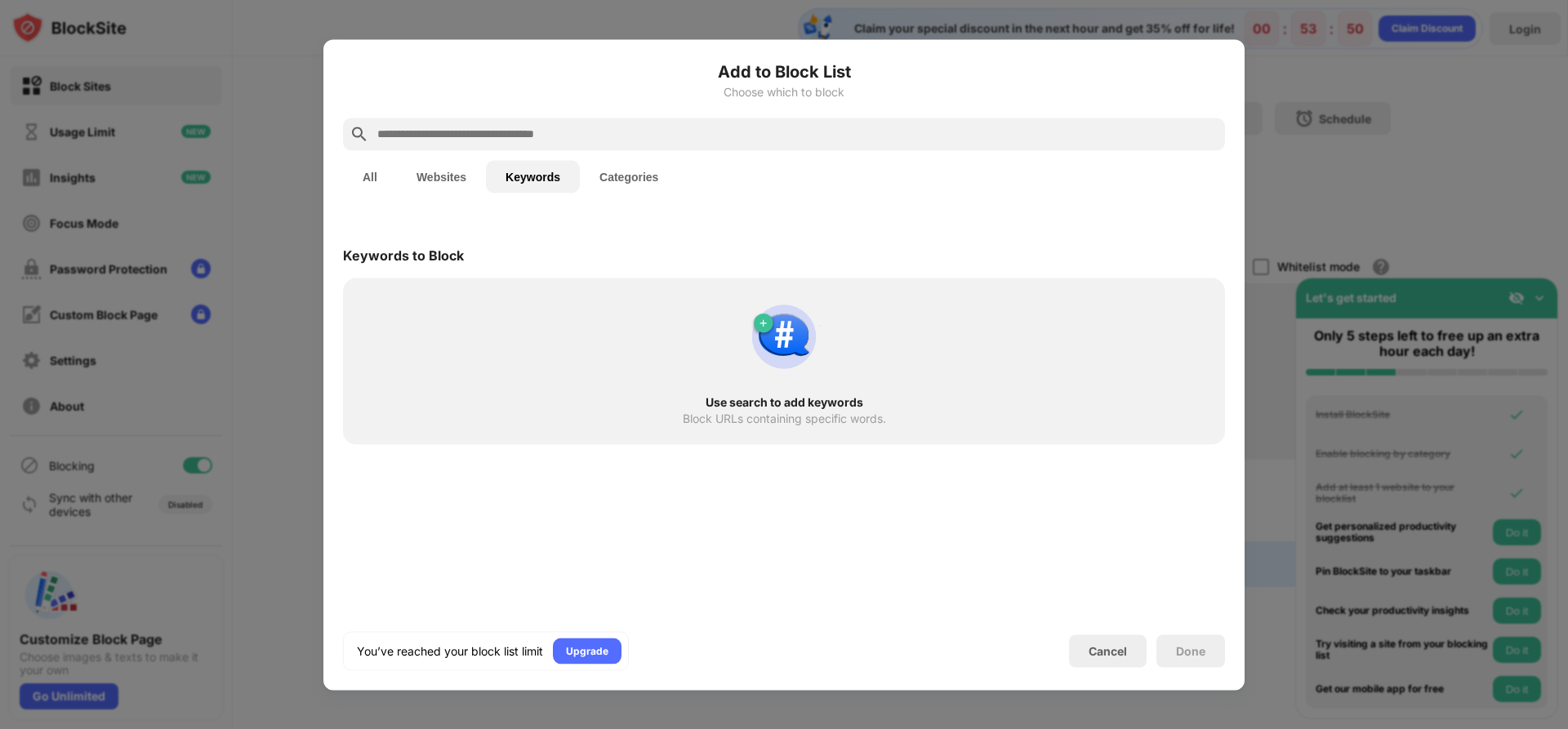
click at [387, 181] on button "All" at bounding box center [370, 177] width 54 height 33
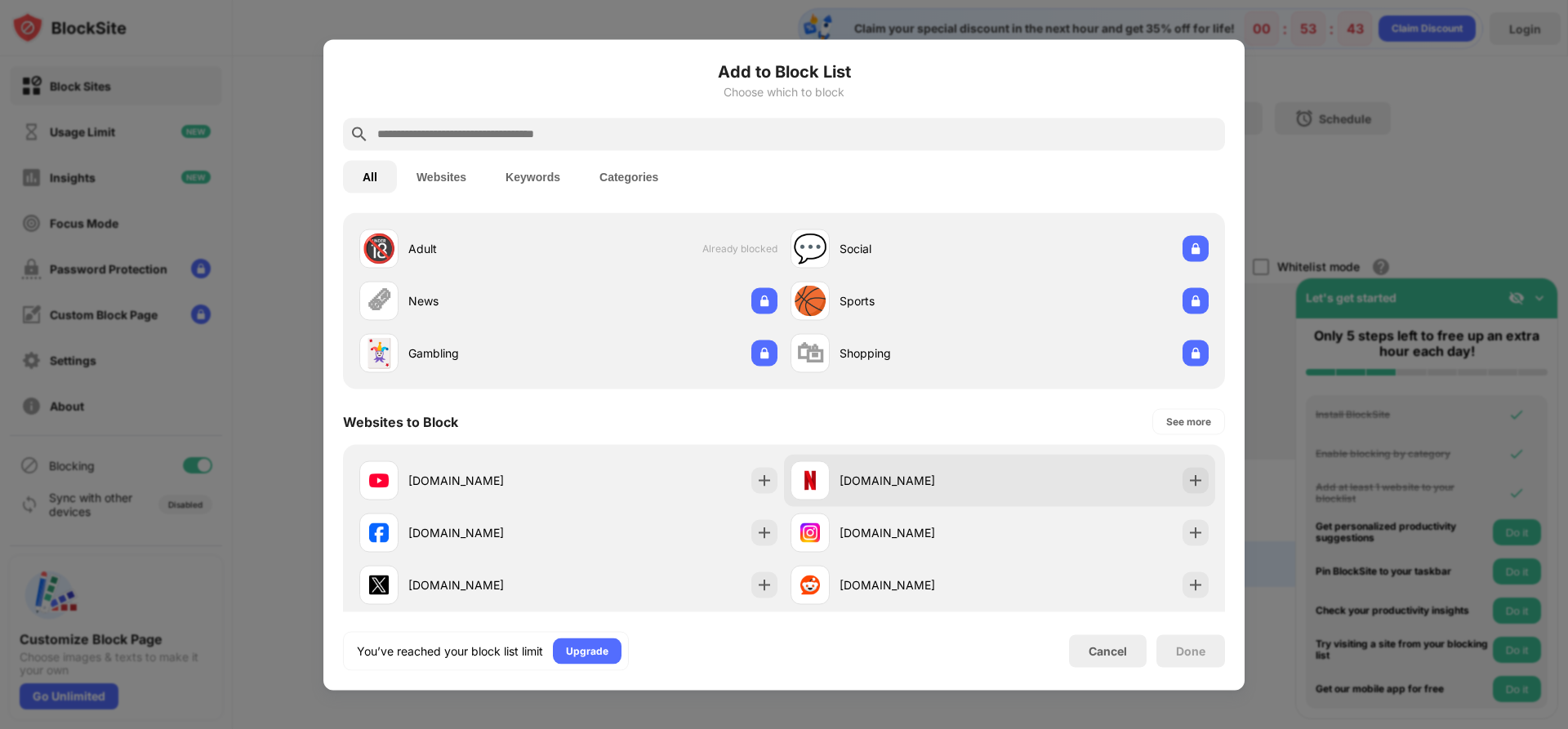
scroll to position [50, 0]
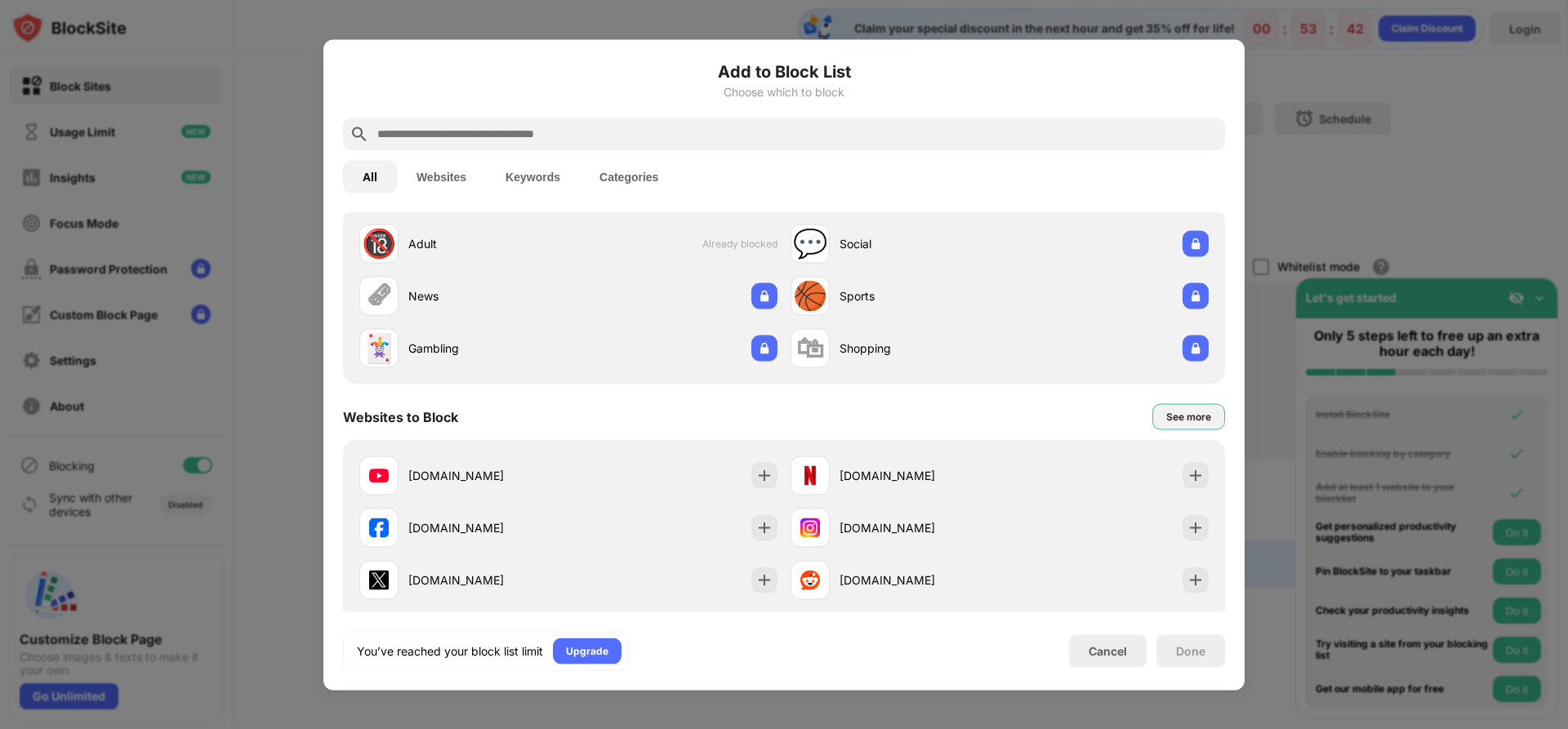
click at [1184, 415] on div "See more" at bounding box center [1189, 416] width 44 height 16
click at [1182, 416] on div "See less" at bounding box center [1191, 416] width 40 height 16
click at [1182, 416] on div "See more" at bounding box center [1189, 416] width 44 height 16
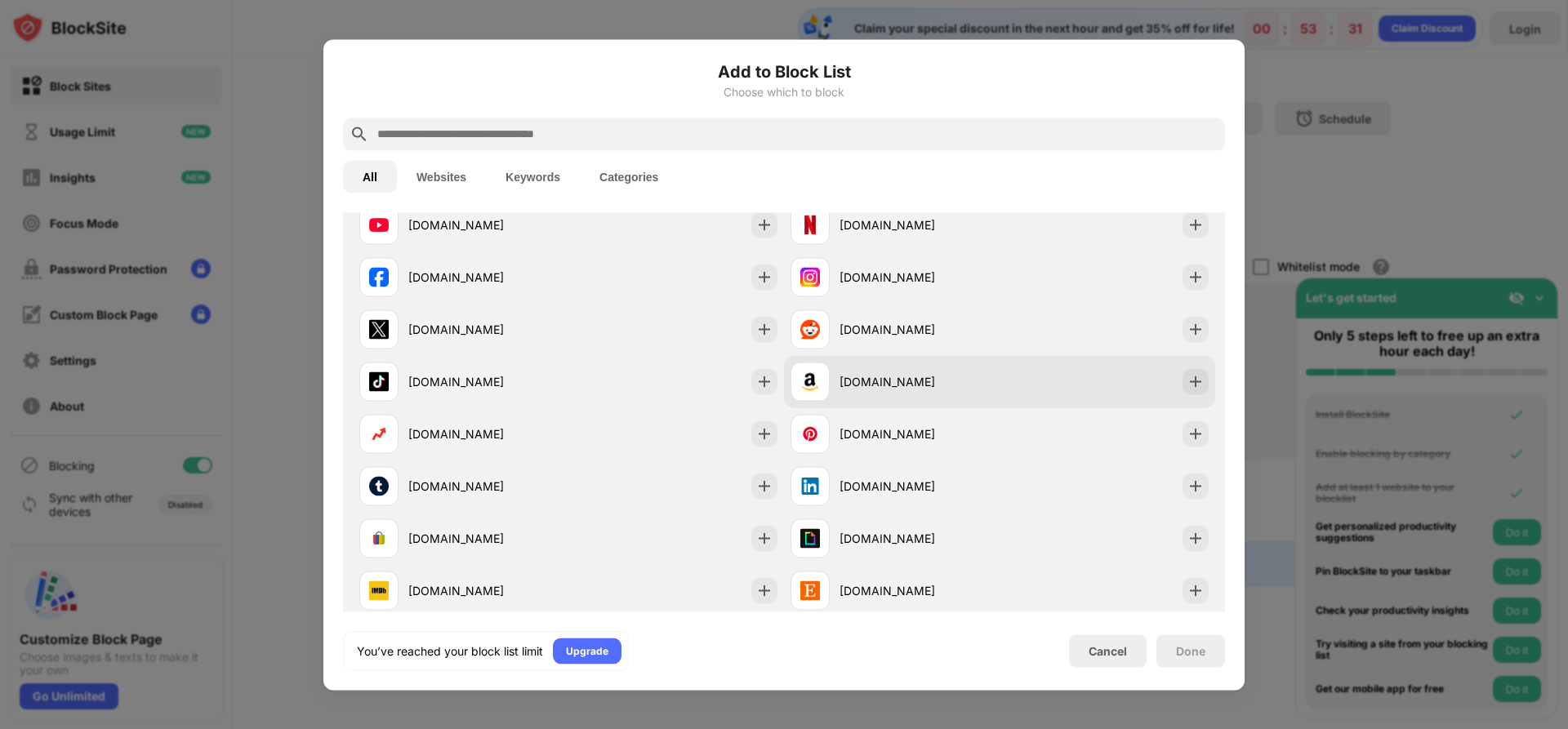
scroll to position [0, 0]
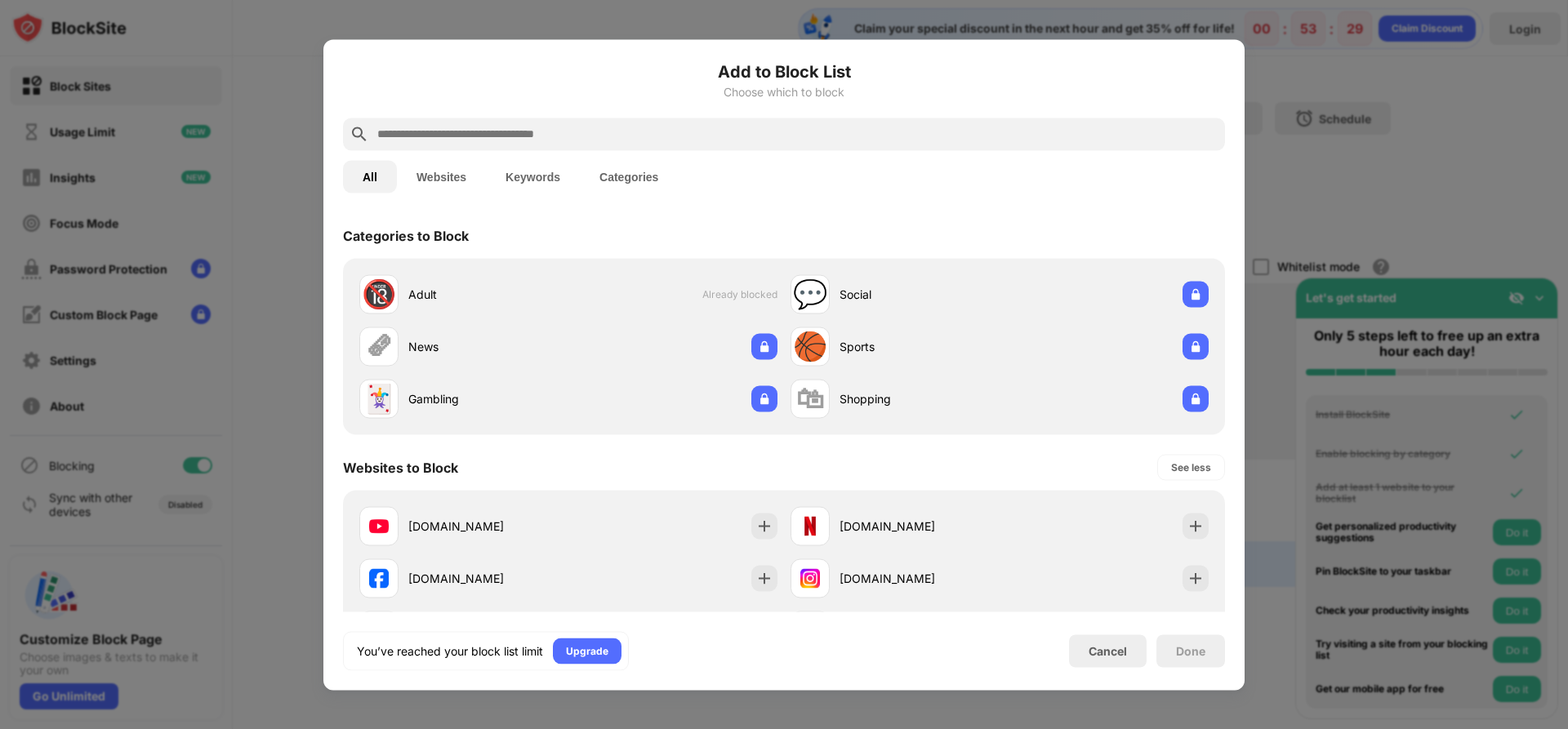
click at [685, 141] on input "text" at bounding box center [797, 133] width 843 height 19
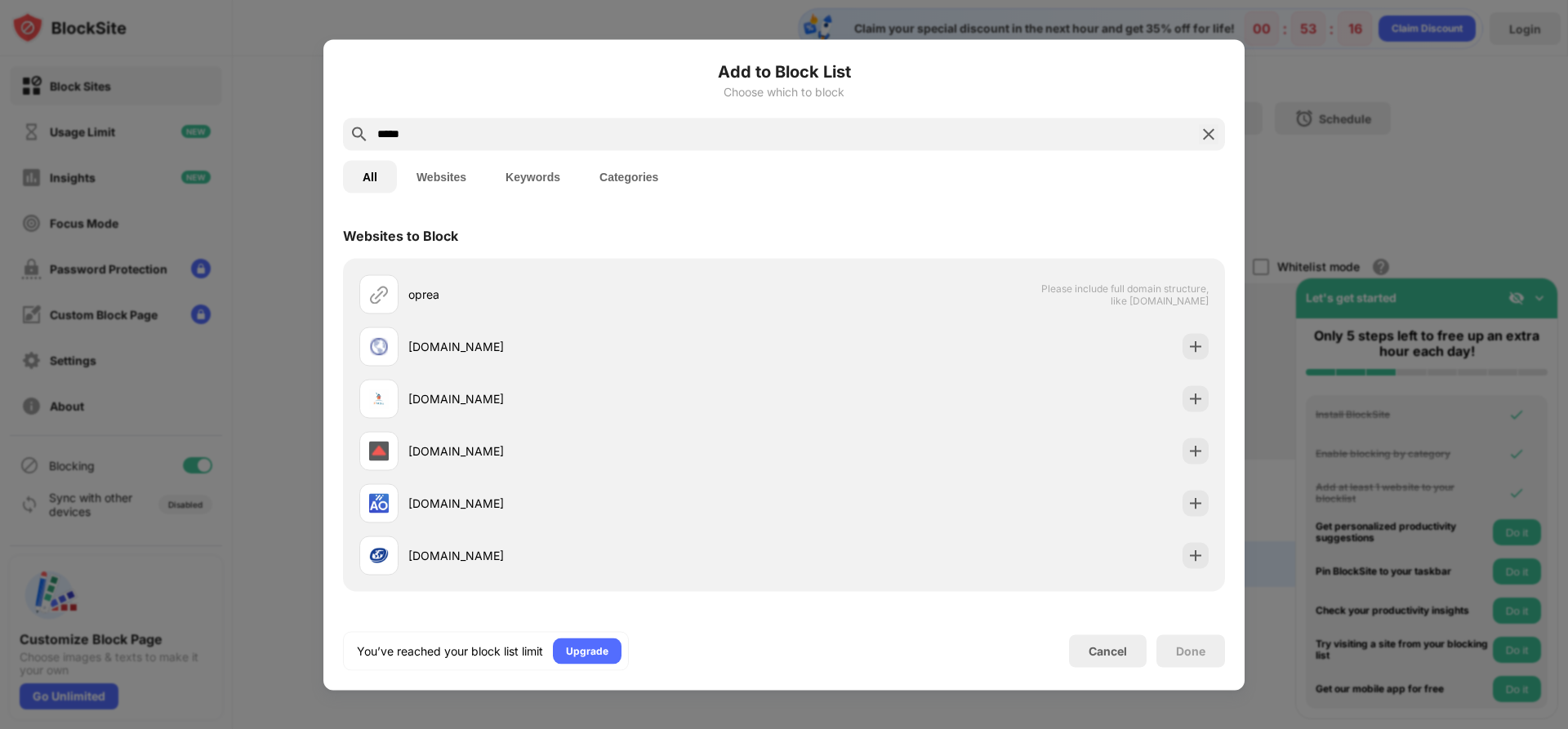
drag, startPoint x: 527, startPoint y: 138, endPoint x: 376, endPoint y: 133, distance: 151.1
click at [376, 133] on input "*****" at bounding box center [784, 133] width 816 height 19
paste input "**********"
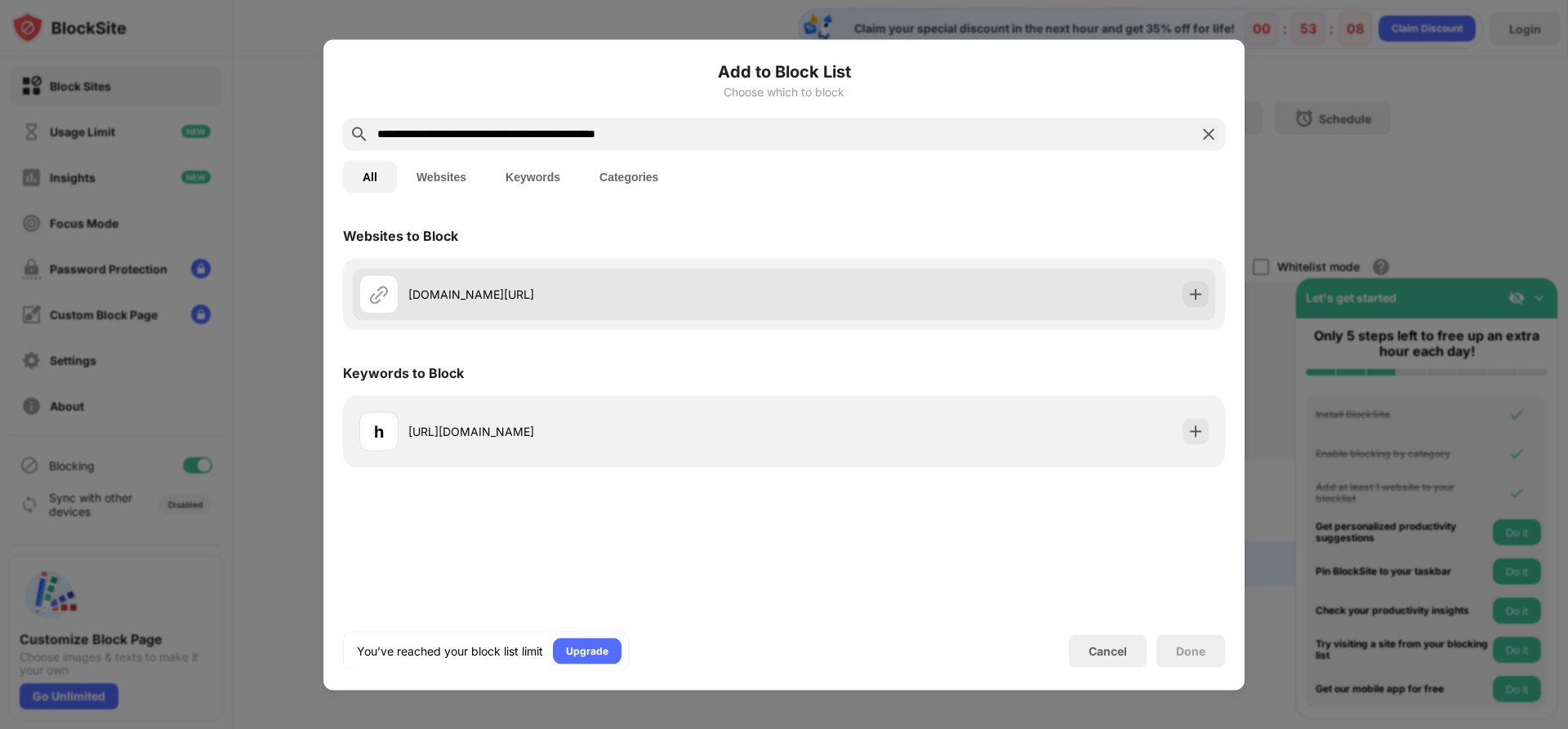
type input "**********"
click at [1195, 308] on div "opera.com/computer/thanks?ni=eapgx&os=mac" at bounding box center [784, 294] width 863 height 52
click at [1192, 292] on img at bounding box center [1196, 294] width 16 height 16
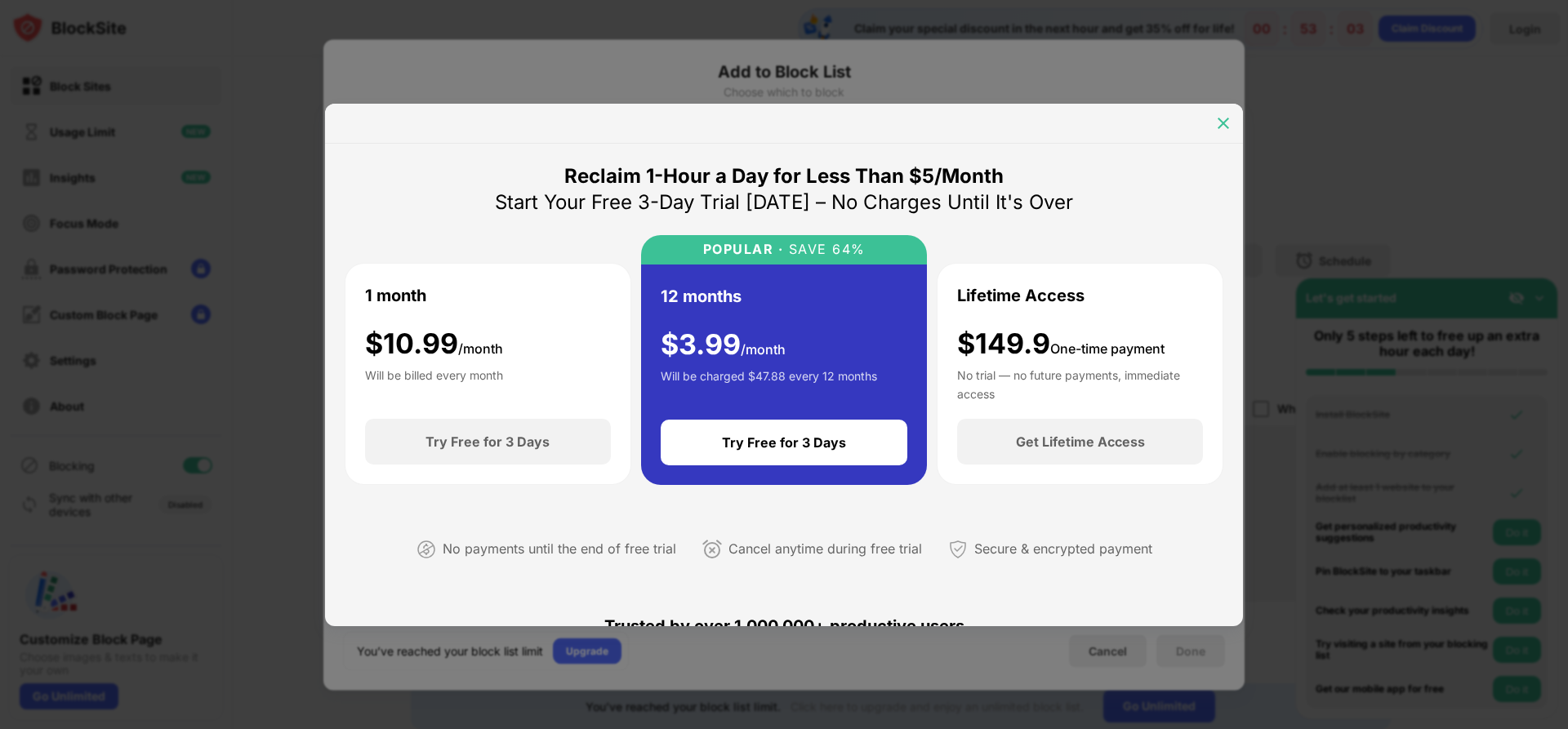
drag, startPoint x: 1228, startPoint y: 118, endPoint x: 738, endPoint y: 71, distance: 492.2
click at [1228, 118] on img at bounding box center [1224, 123] width 16 height 16
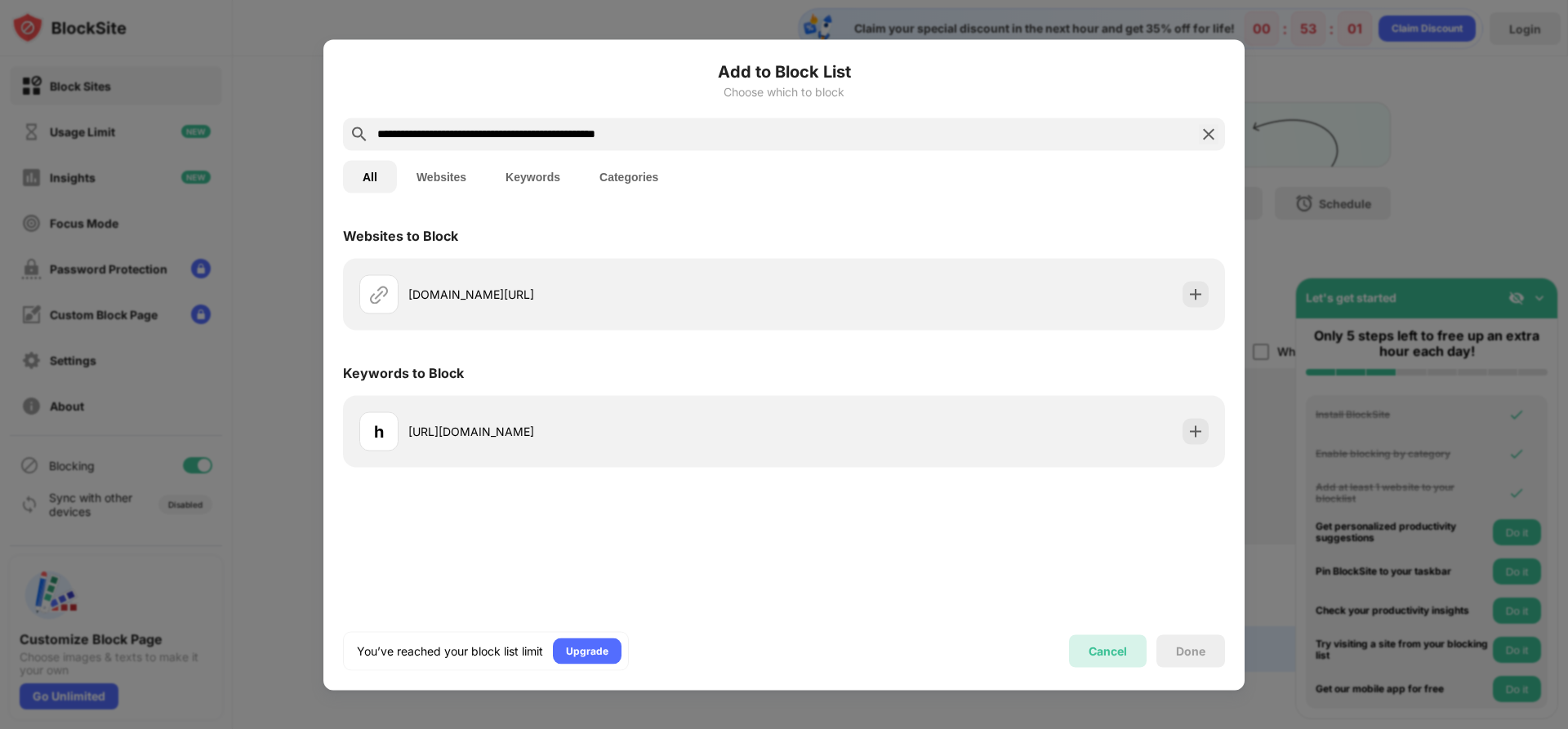
click at [1122, 653] on div "Cancel" at bounding box center [1109, 651] width 39 height 14
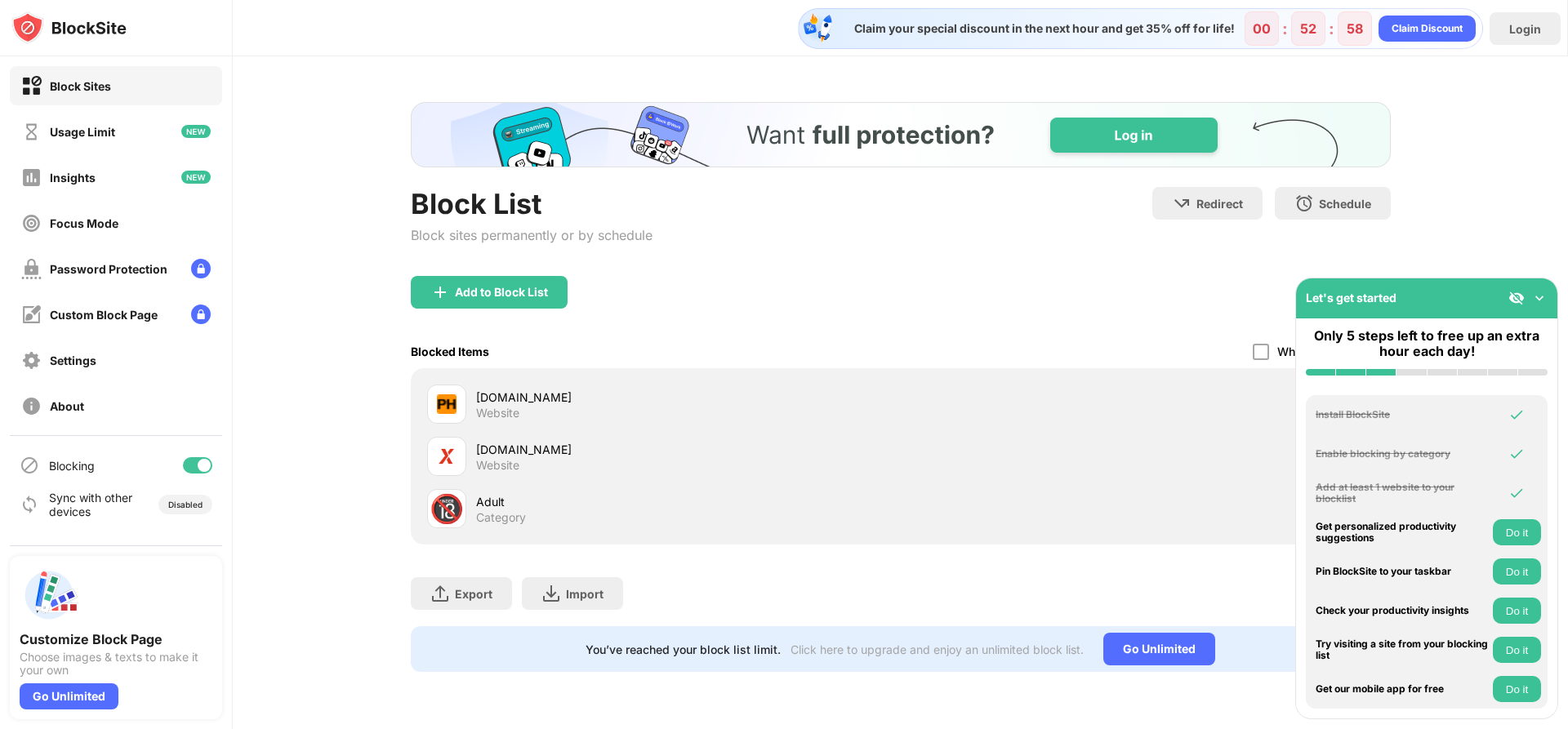
click at [1479, 234] on div "Block List Block sites permanently or by schedule Redirect Choose a site to be …" at bounding box center [901, 387] width 1336 height 661
click at [1542, 295] on img at bounding box center [1539, 298] width 16 height 16
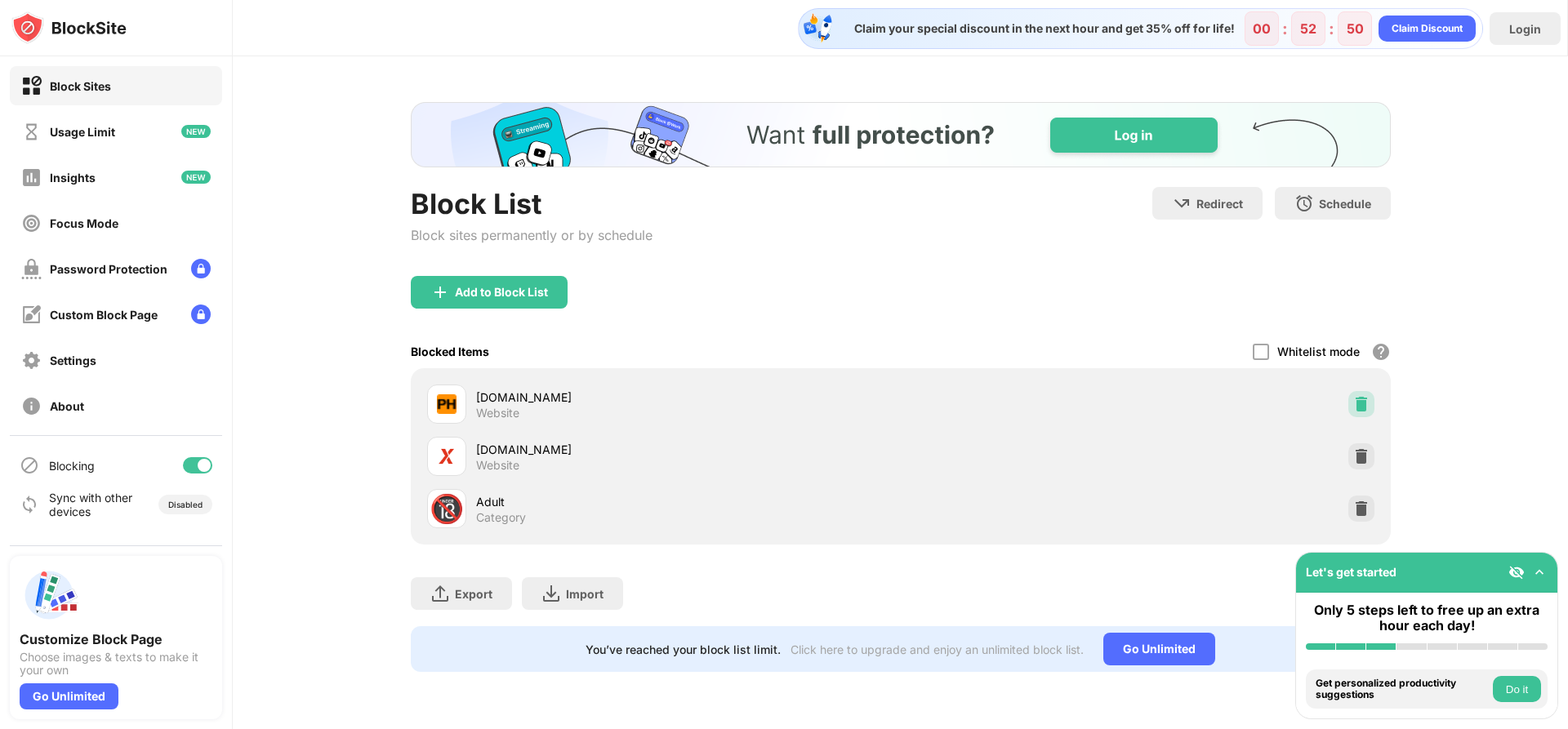
click at [1358, 410] on img at bounding box center [1361, 404] width 16 height 16
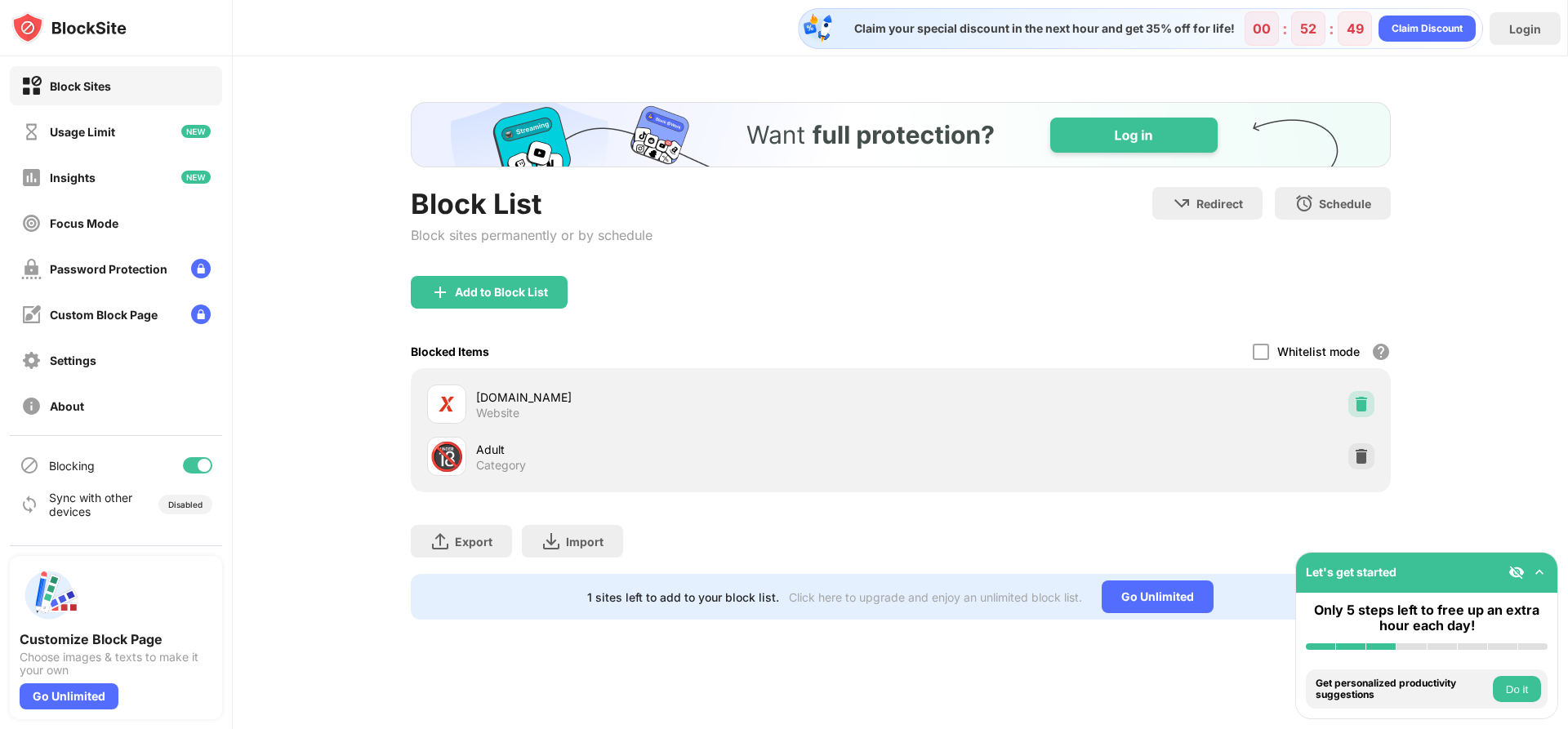
click at [1358, 410] on img at bounding box center [1361, 404] width 16 height 16
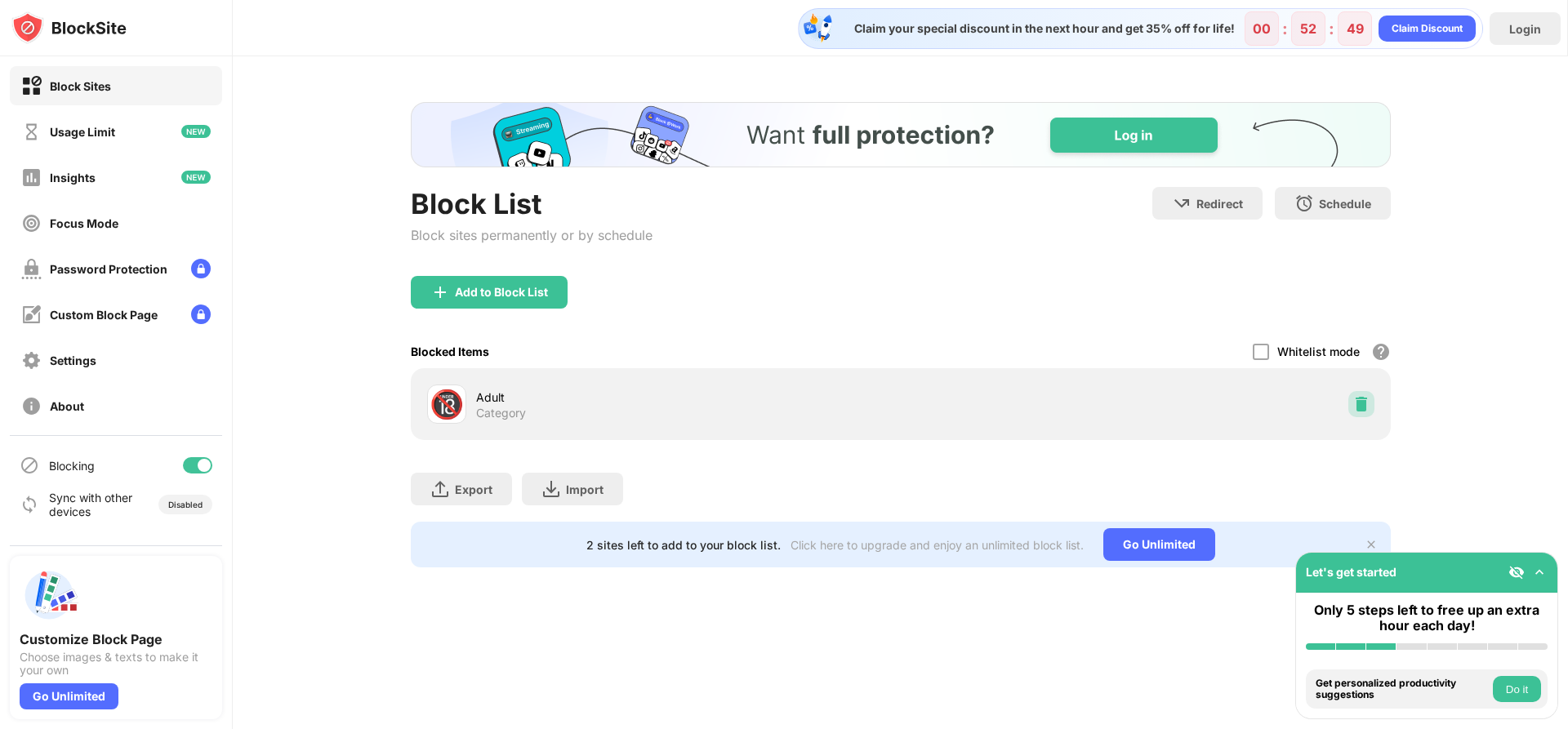
click at [1358, 410] on img at bounding box center [1361, 404] width 16 height 16
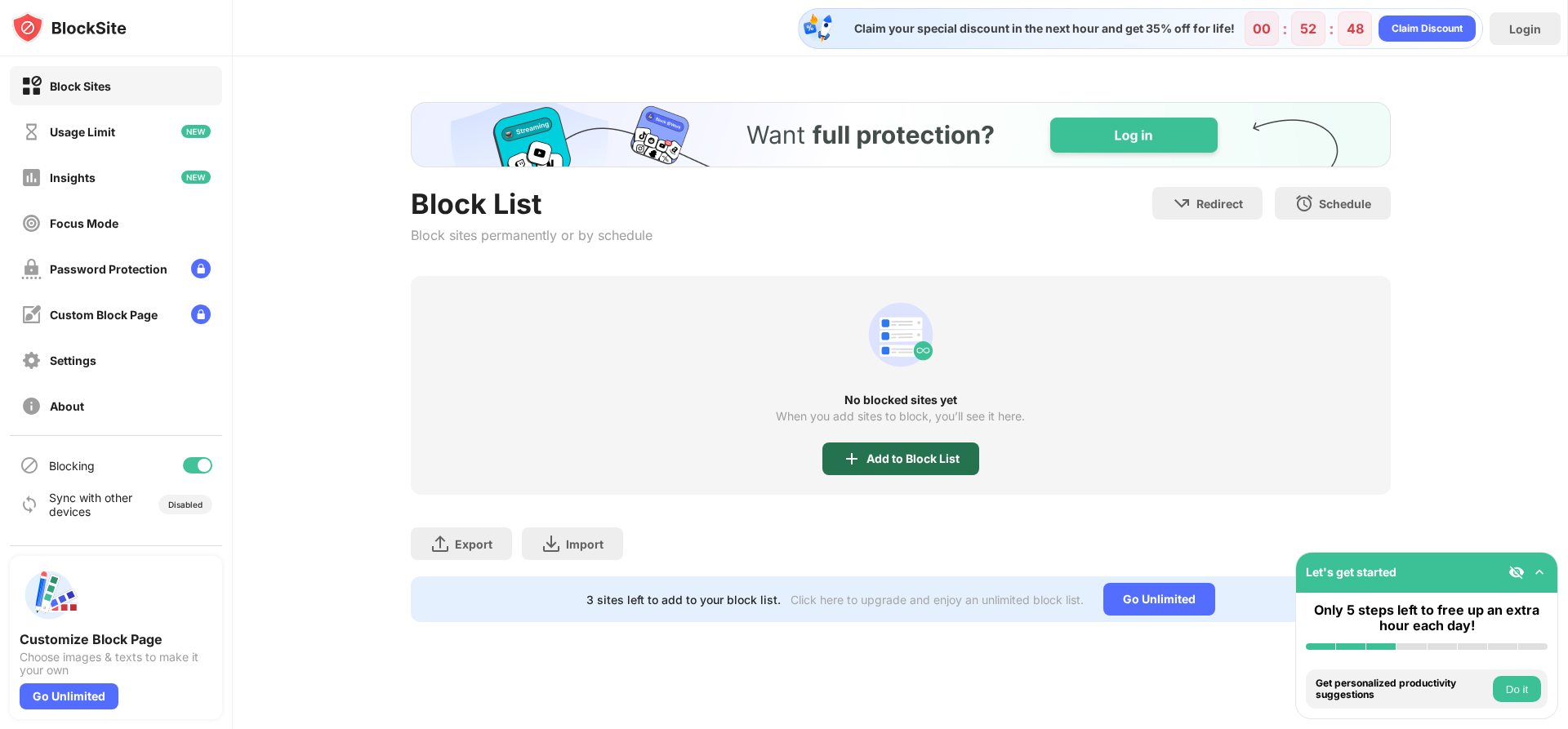
click at [886, 470] on div "Add to Block List" at bounding box center [901, 459] width 157 height 33
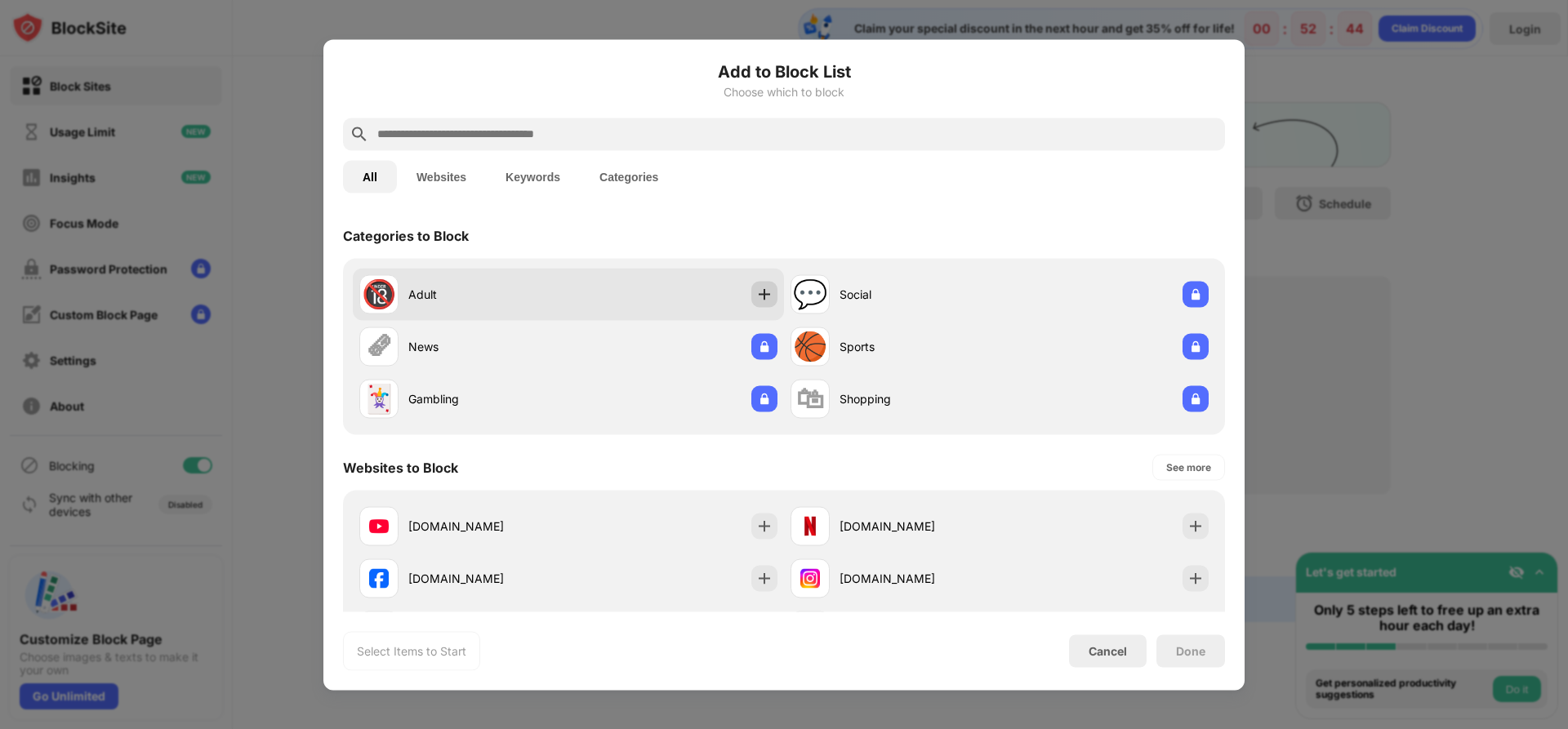
click at [762, 291] on img at bounding box center [764, 294] width 16 height 16
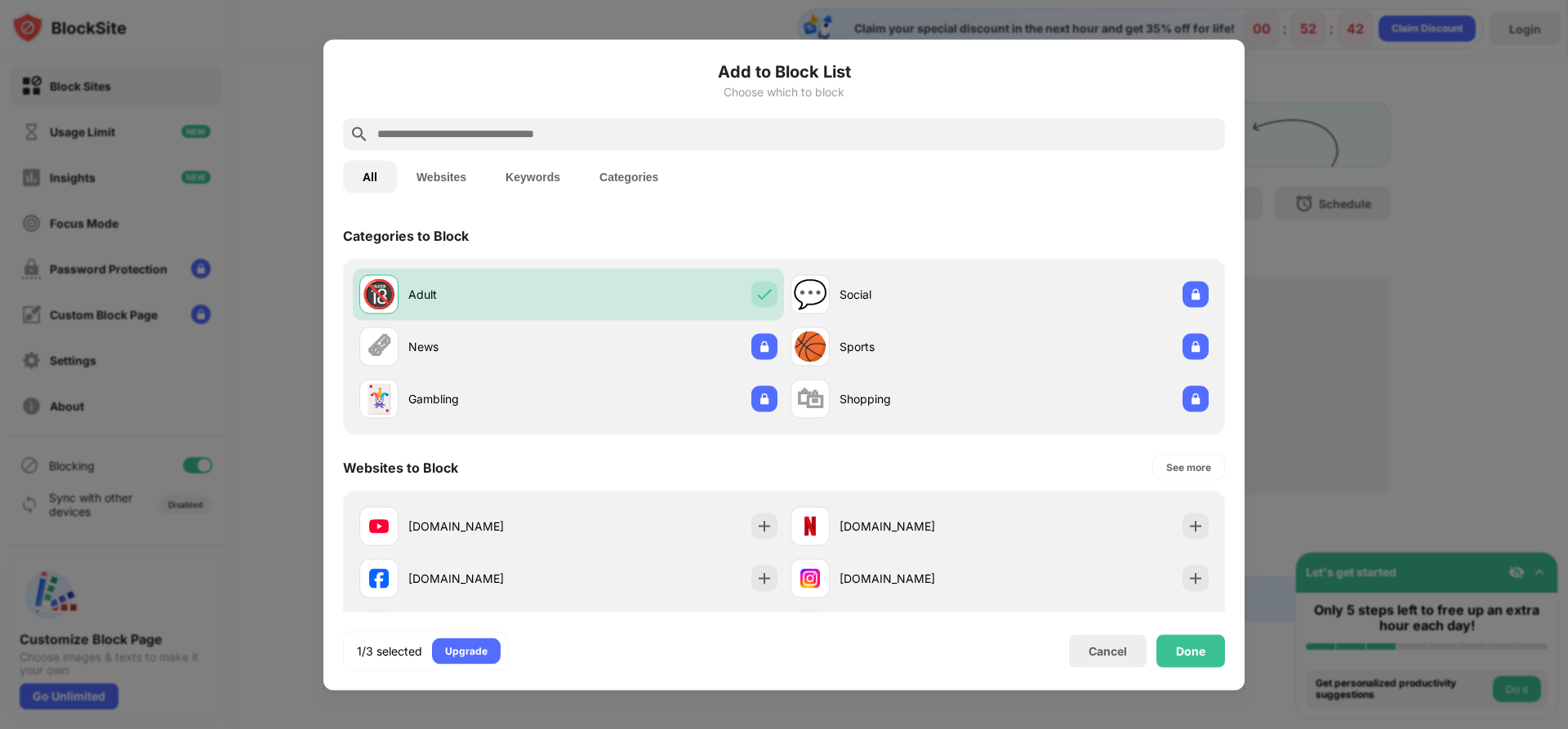
click at [507, 128] on input "text" at bounding box center [797, 133] width 843 height 19
paste input "**********"
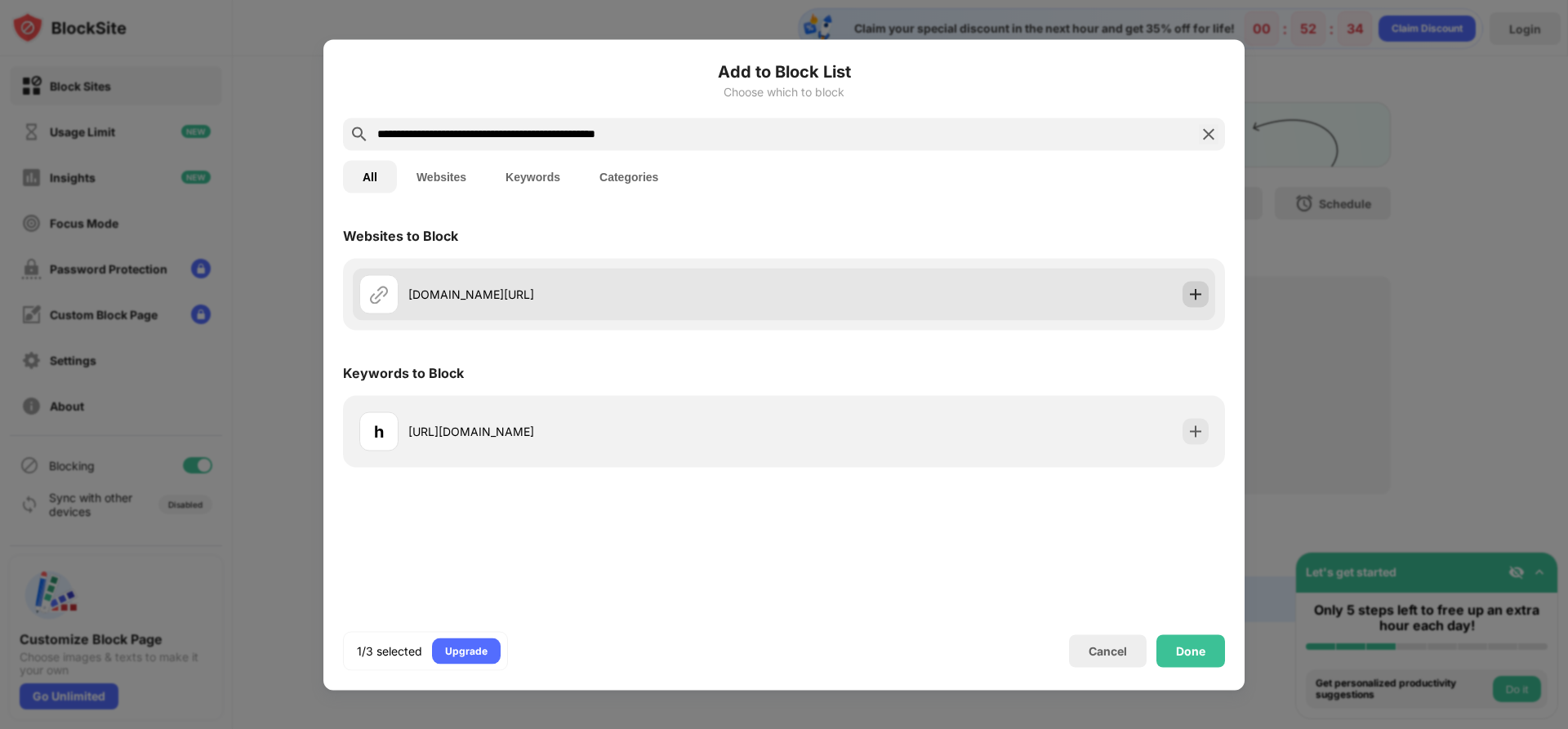
type input "**********"
click at [1189, 296] on img at bounding box center [1196, 294] width 16 height 16
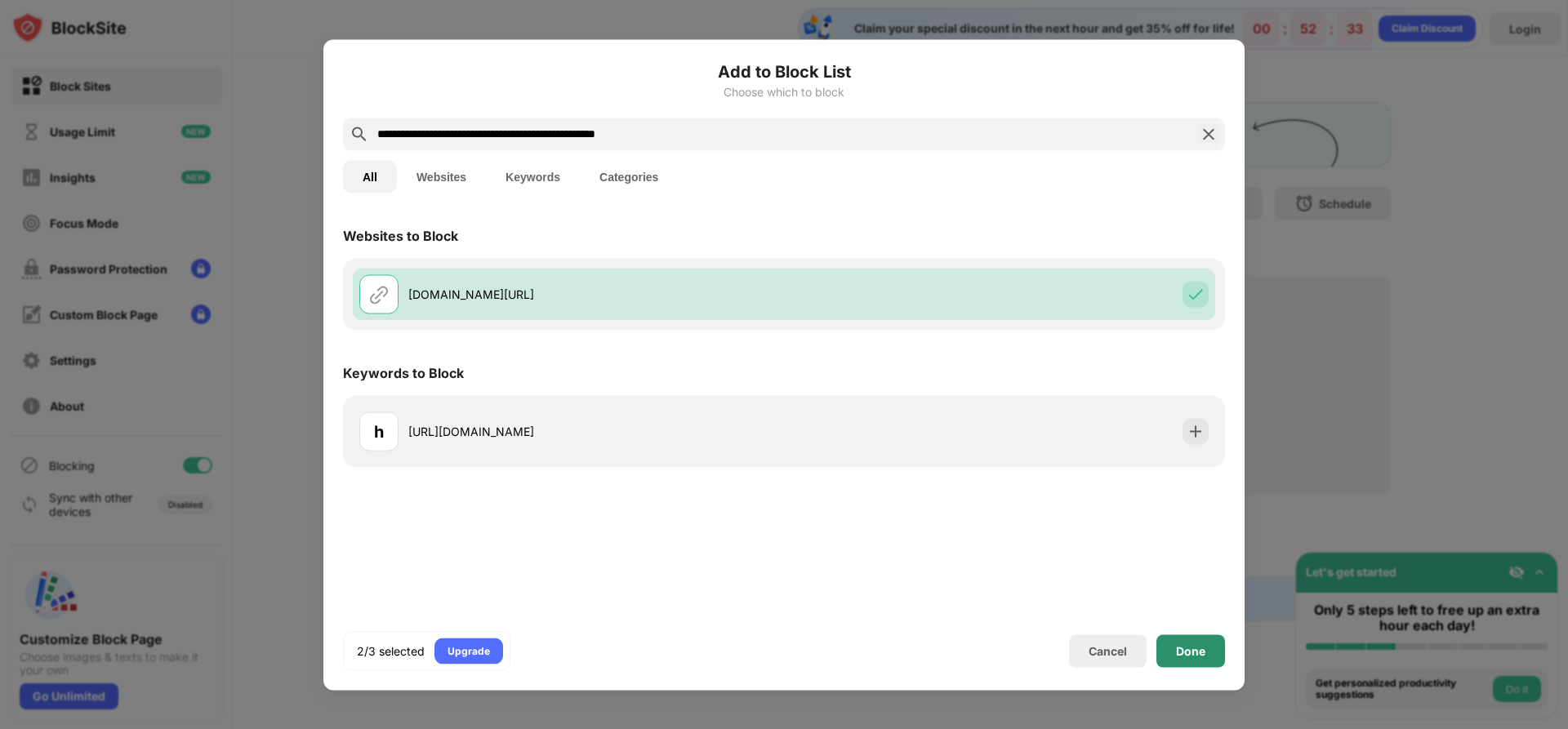
click at [1189, 654] on div "Done" at bounding box center [1191, 651] width 29 height 14
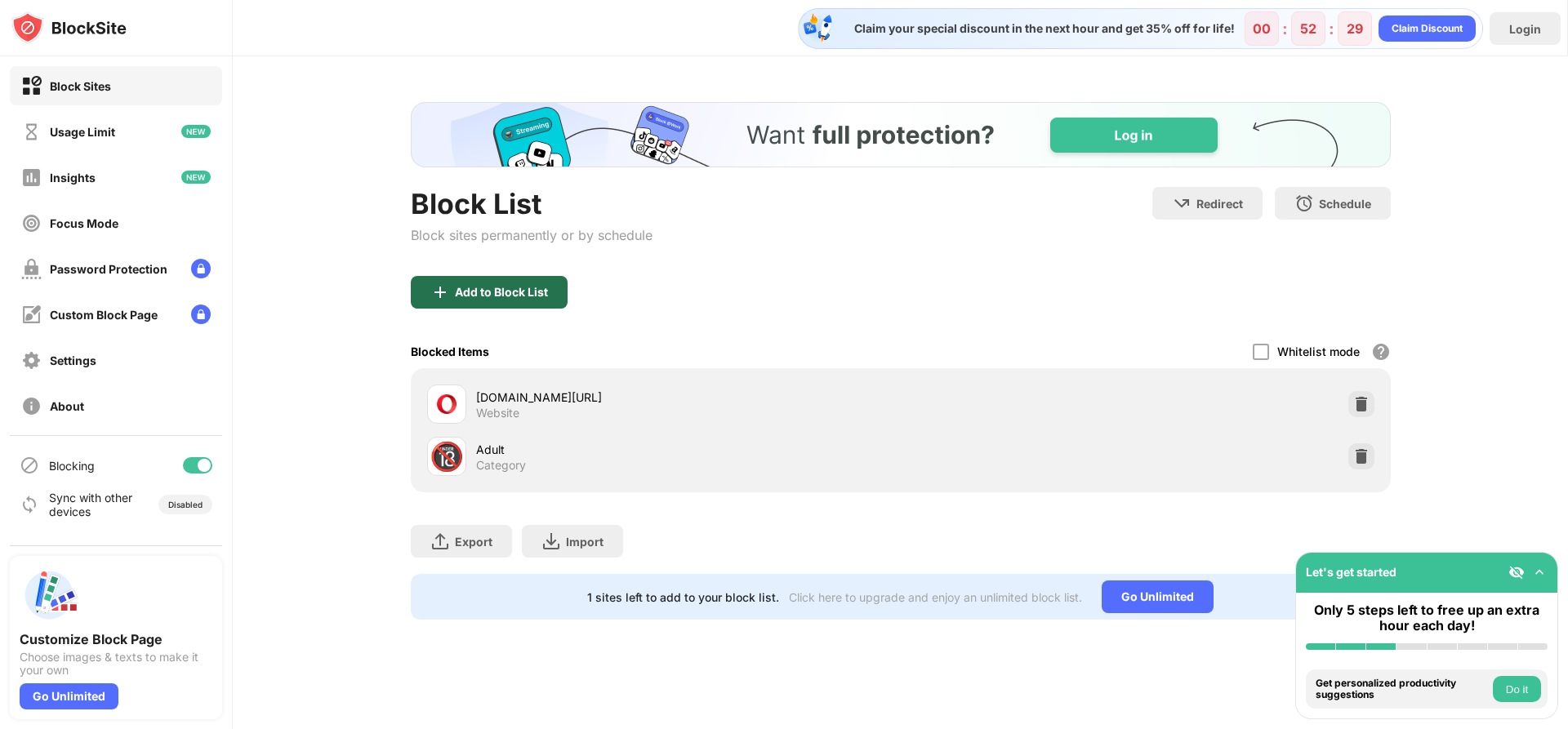
click at [465, 303] on div "Add to Block List" at bounding box center [489, 292] width 157 height 33
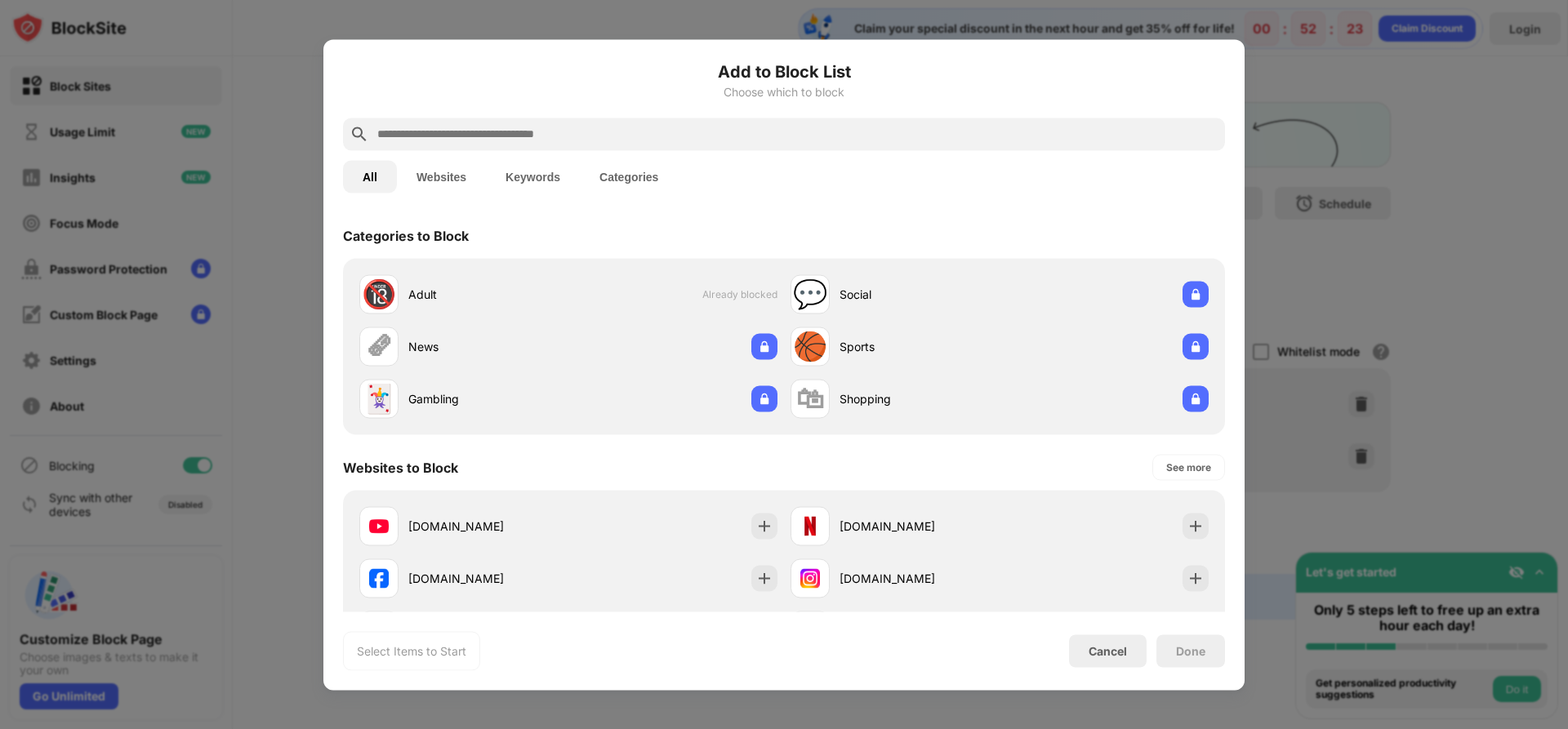
click at [439, 165] on button "Websites" at bounding box center [441, 177] width 89 height 33
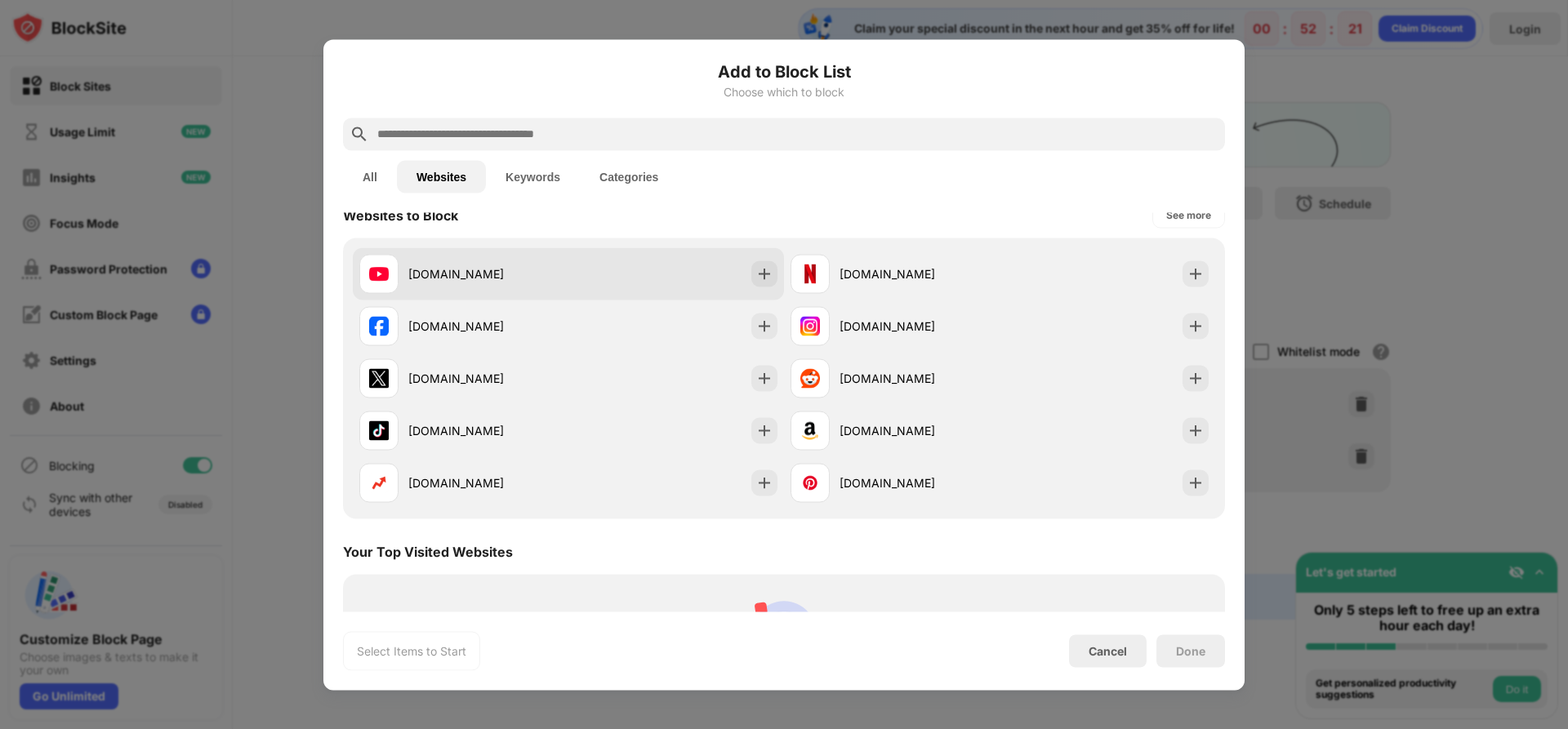
scroll to position [30, 0]
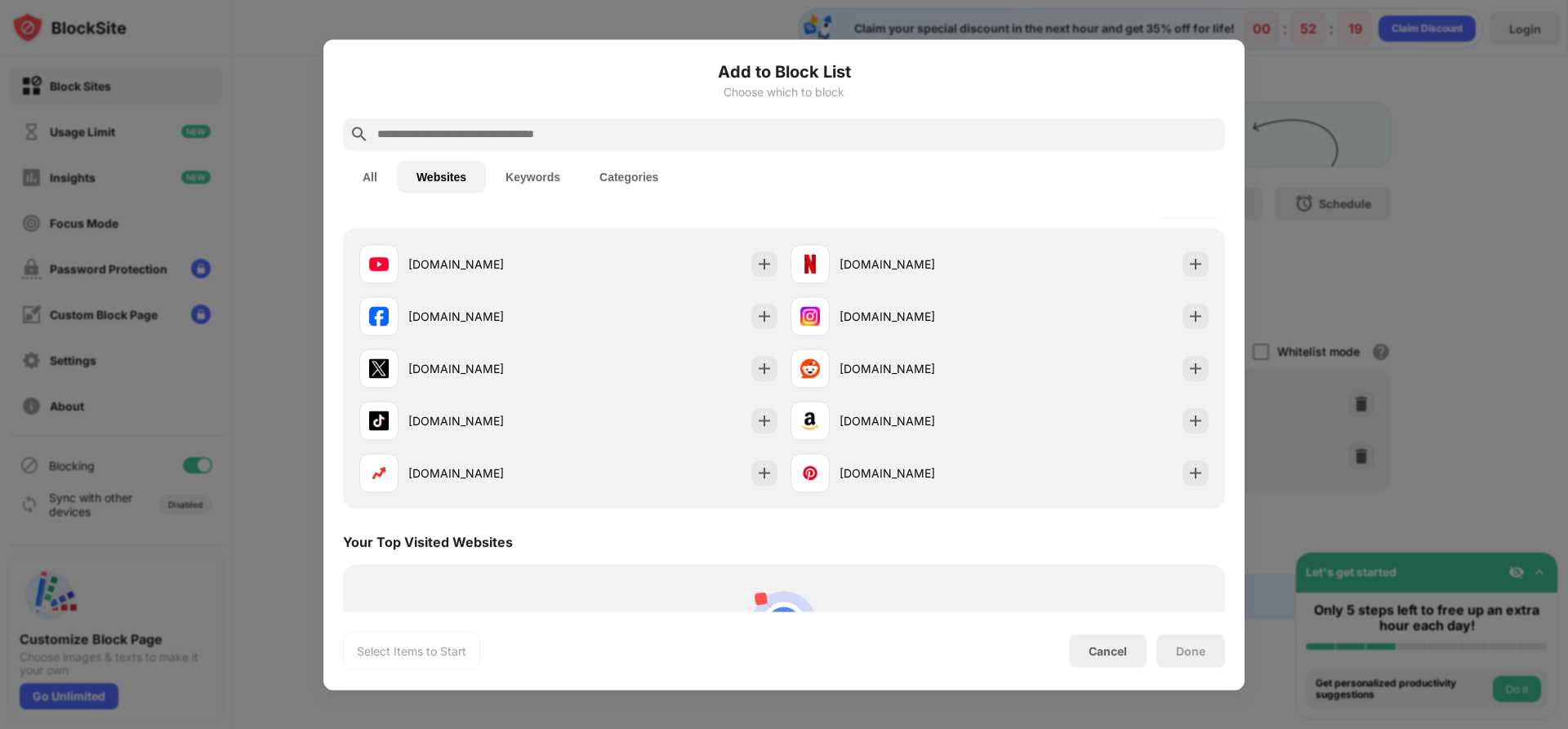
click at [593, 141] on input "text" at bounding box center [797, 133] width 843 height 19
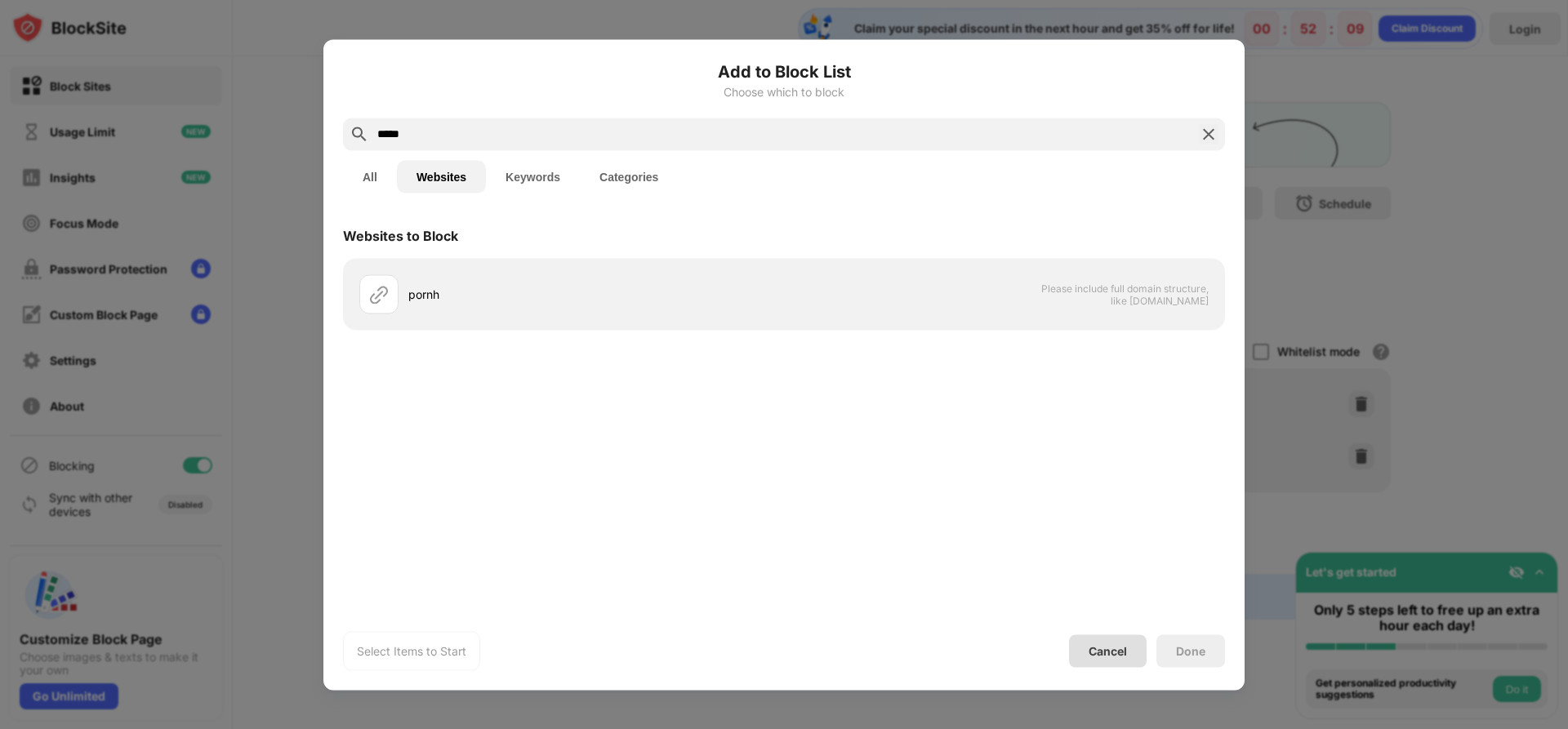
type input "*****"
click at [1110, 656] on div "Cancel" at bounding box center [1109, 651] width 39 height 14
